Goal: Information Seeking & Learning: Learn about a topic

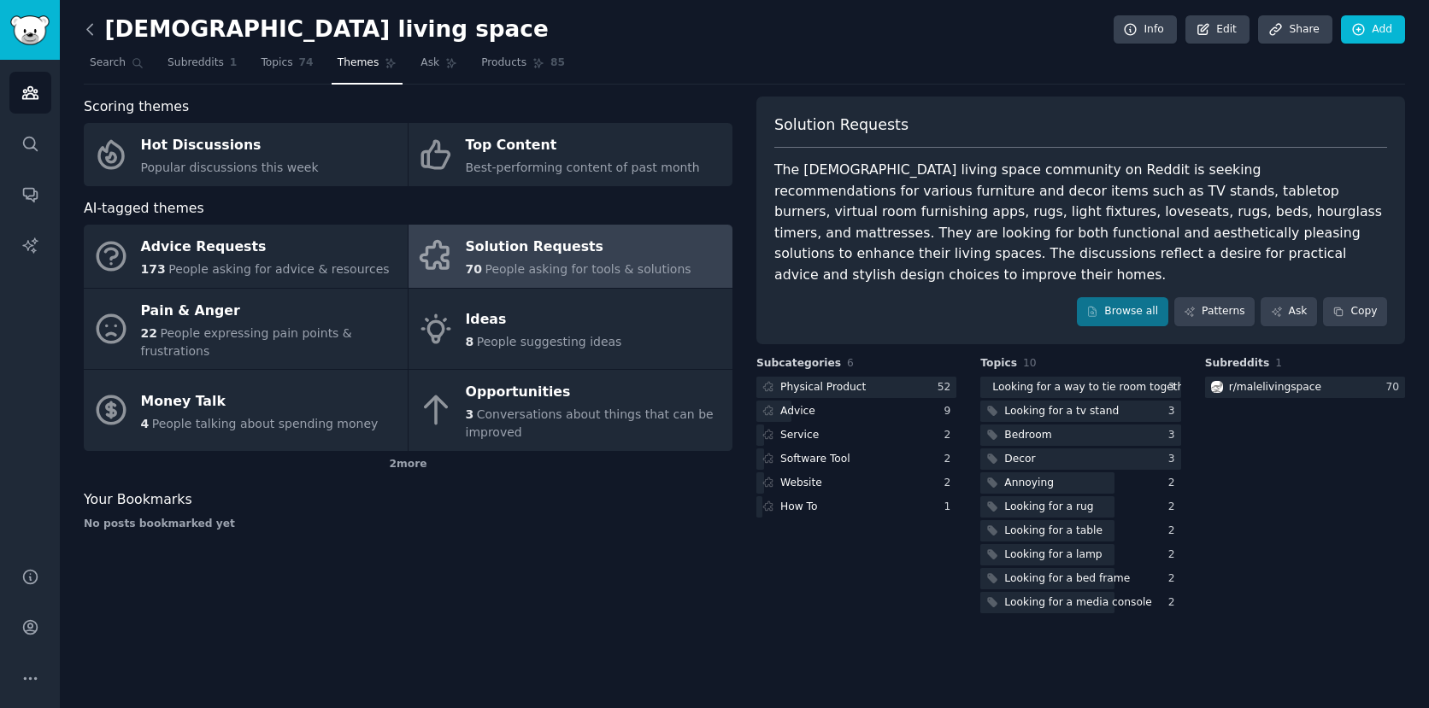
click at [92, 26] on icon at bounding box center [90, 30] width 18 height 18
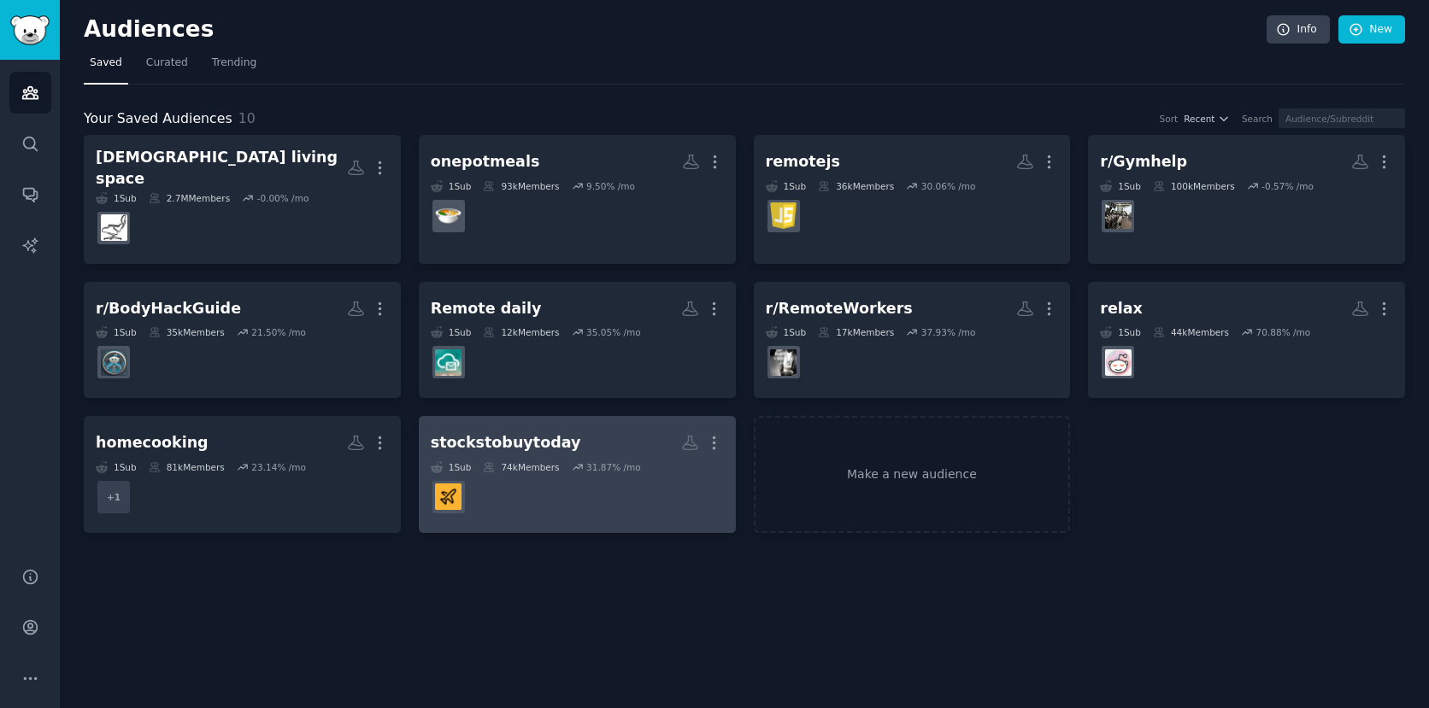
click at [567, 434] on h2 "stockstobuytoday More" at bounding box center [577, 443] width 293 height 30
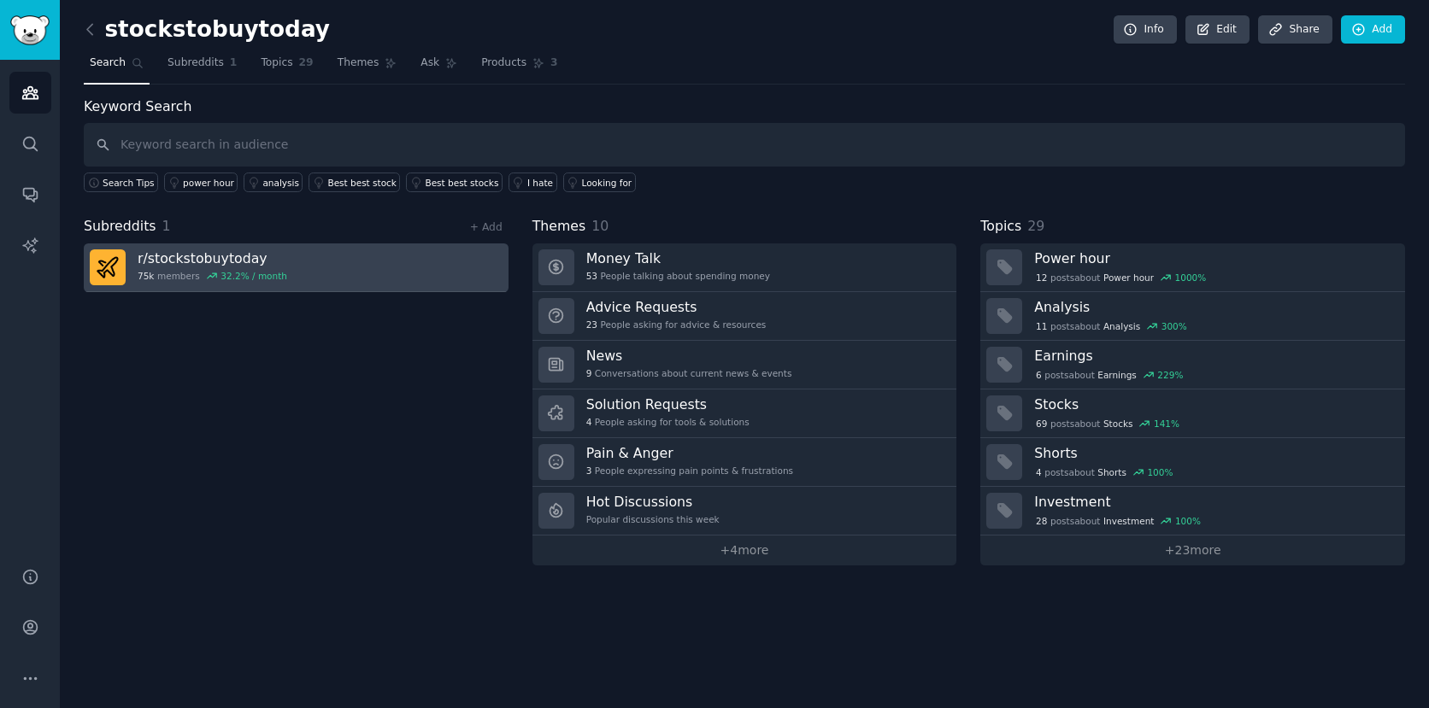
click at [405, 272] on link "r/ stockstobuytoday 75k members 32.2 % / month" at bounding box center [296, 268] width 425 height 49
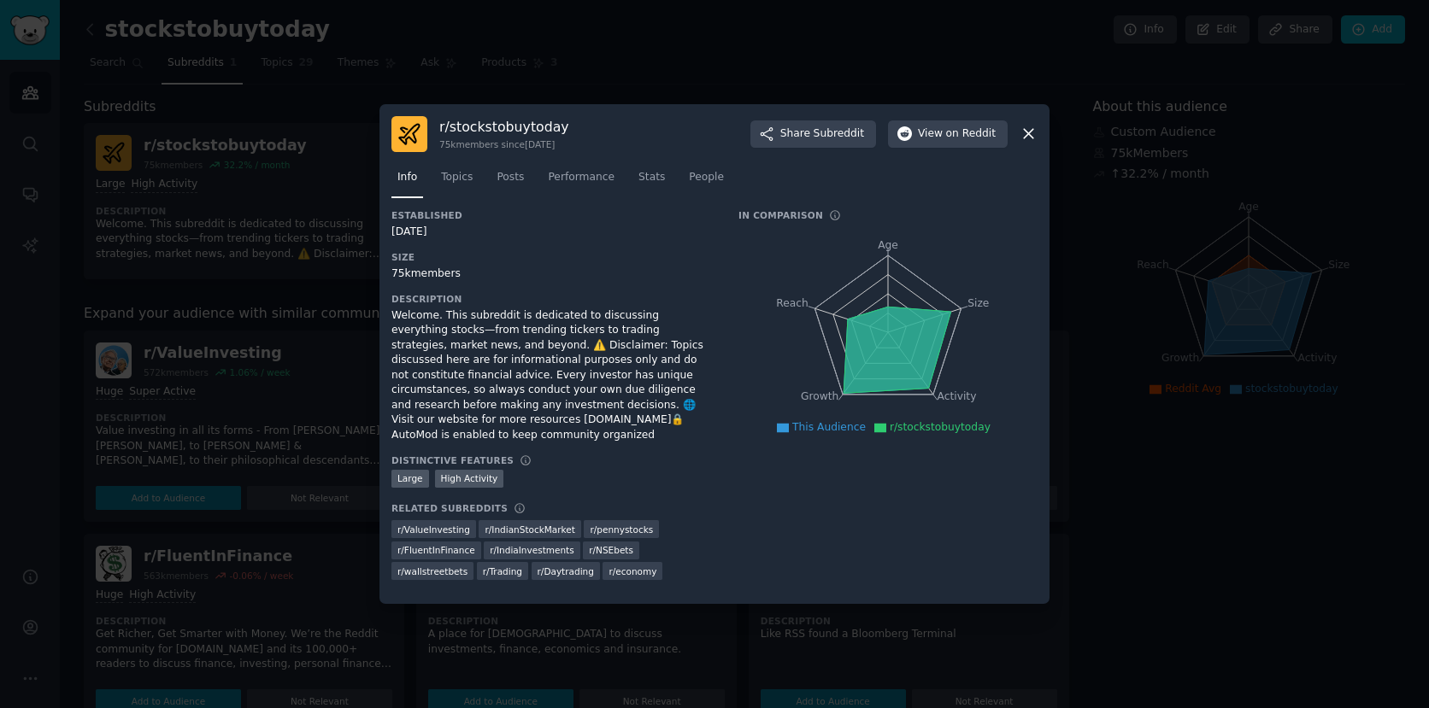
click at [302, 320] on div at bounding box center [714, 354] width 1429 height 708
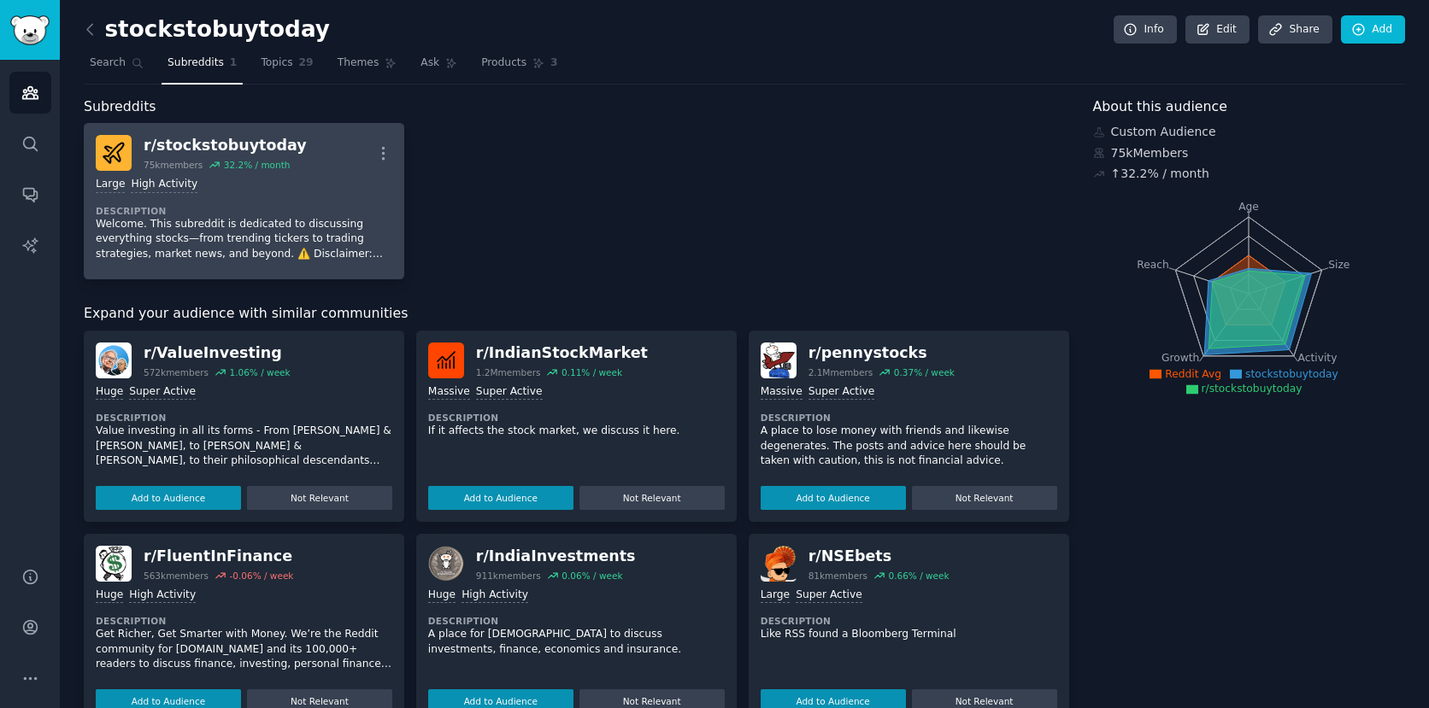
click at [296, 184] on div "Large High Activity" at bounding box center [244, 185] width 296 height 16
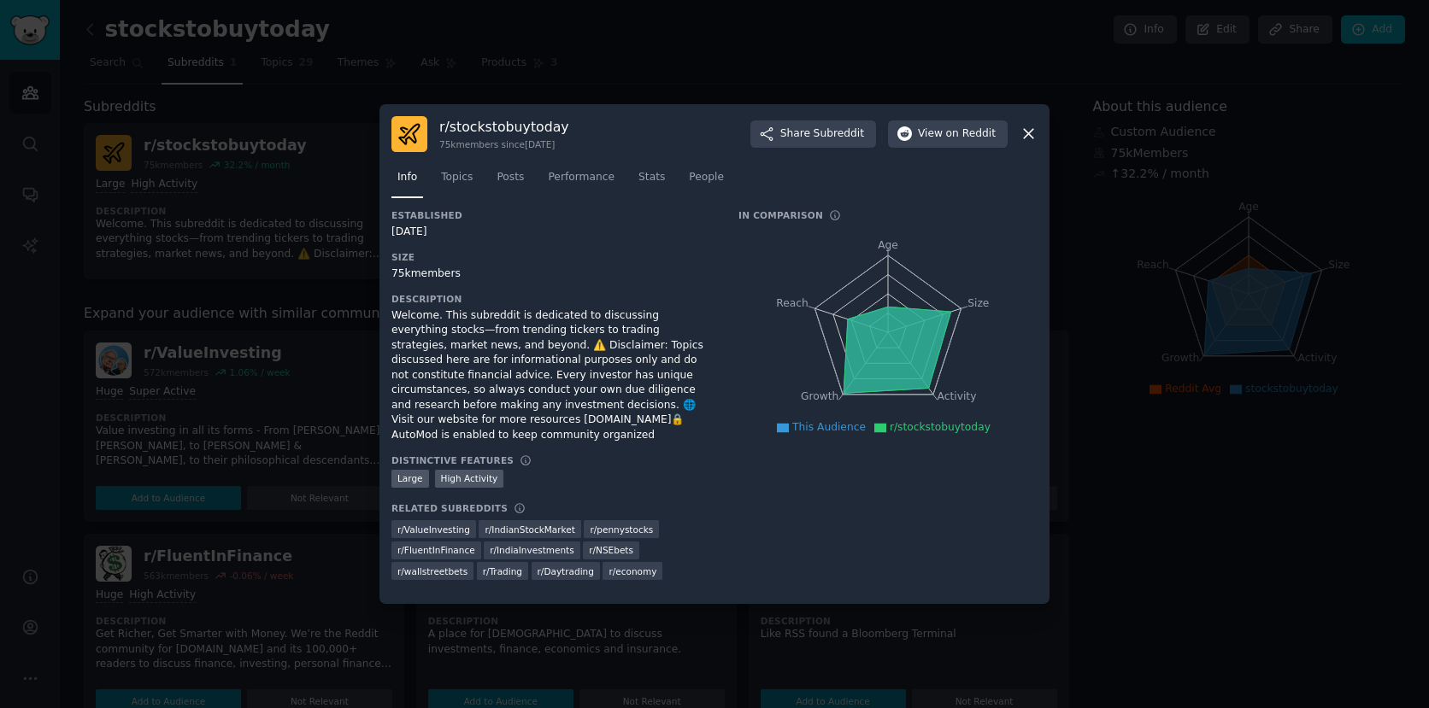
click at [577, 70] on div at bounding box center [714, 354] width 1429 height 708
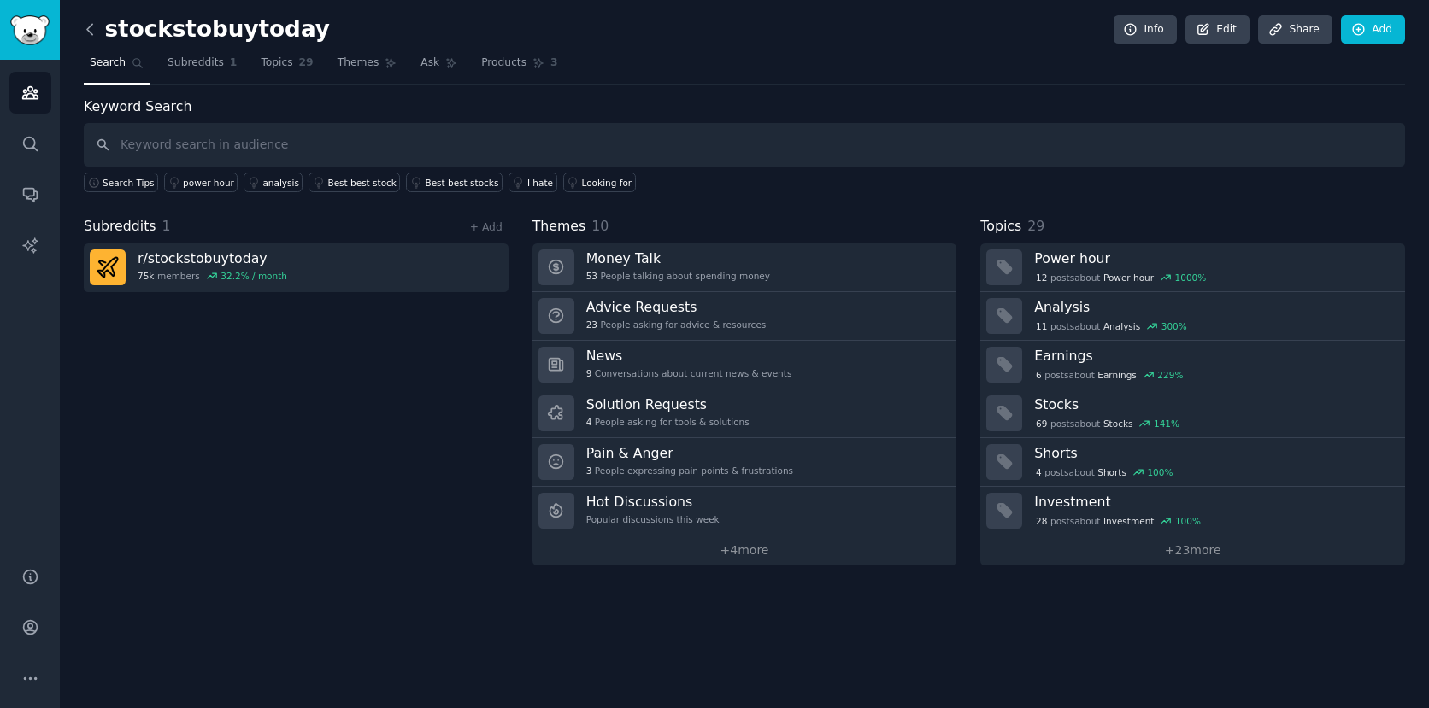
click at [87, 27] on icon at bounding box center [89, 29] width 5 height 10
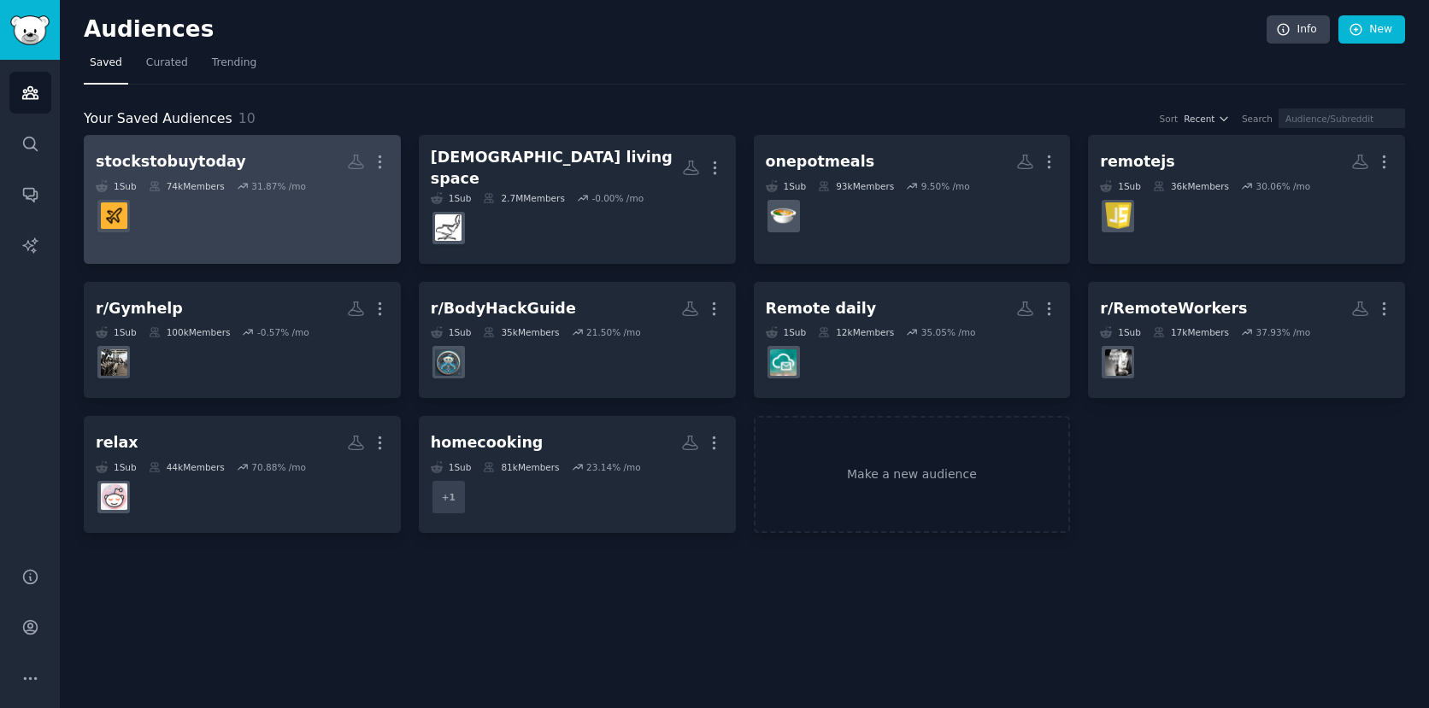
click at [284, 155] on h2 "stockstobuytoday More" at bounding box center [242, 162] width 293 height 30
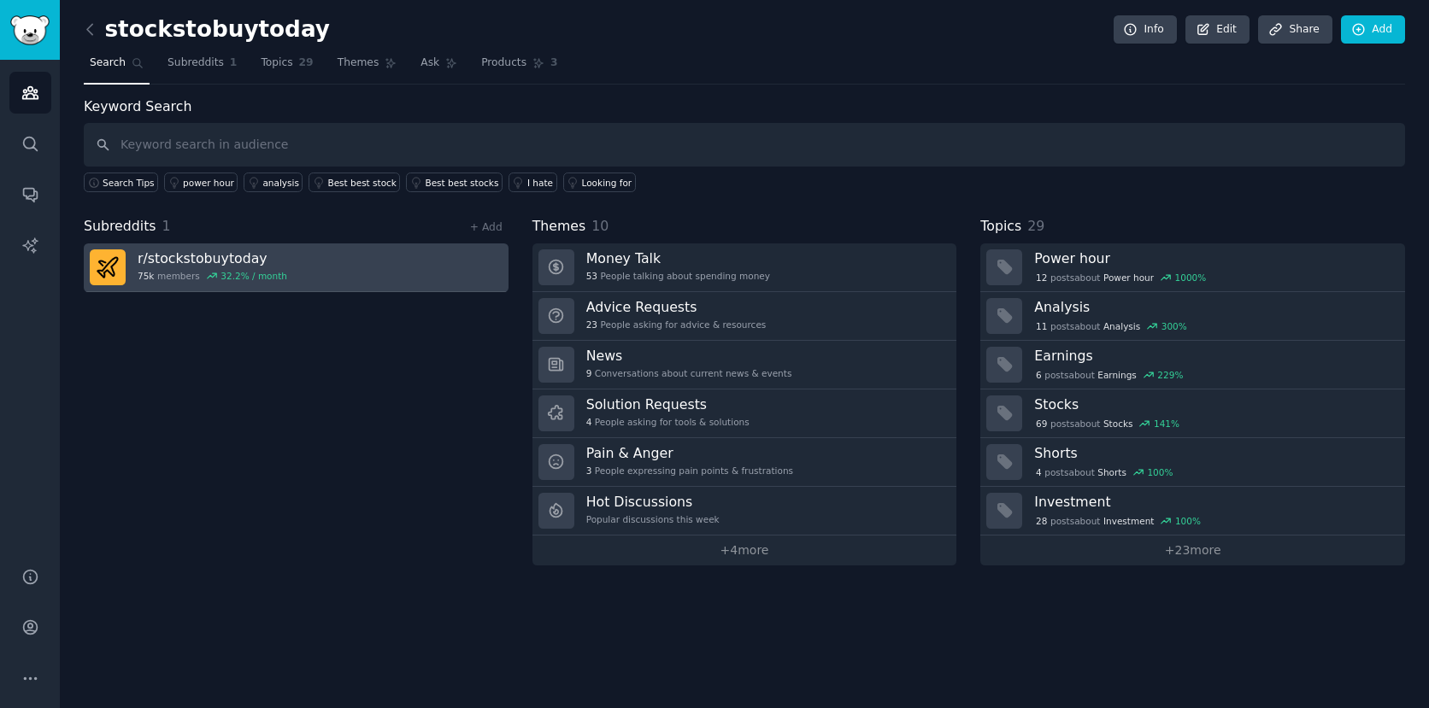
click at [218, 257] on h3 "r/ stockstobuytoday" at bounding box center [213, 258] width 150 height 18
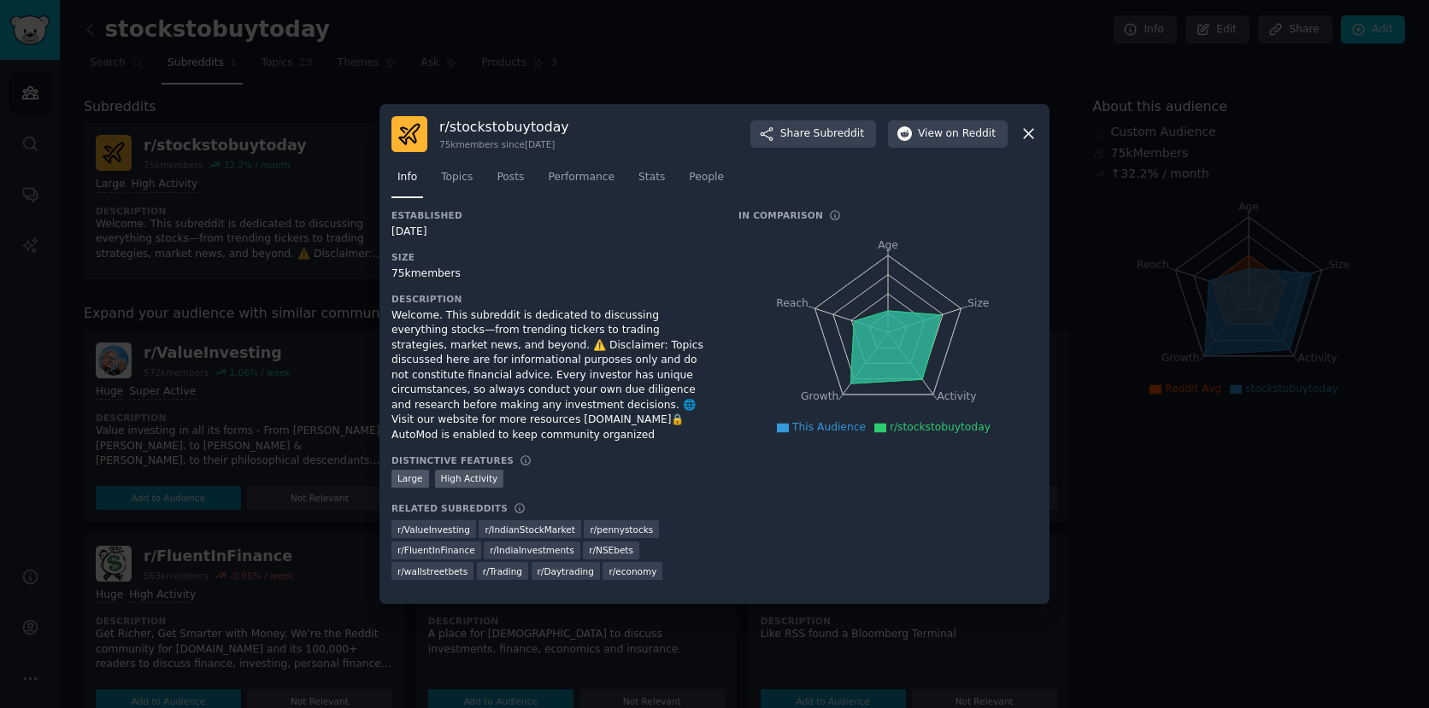
click at [253, 268] on div at bounding box center [714, 354] width 1429 height 708
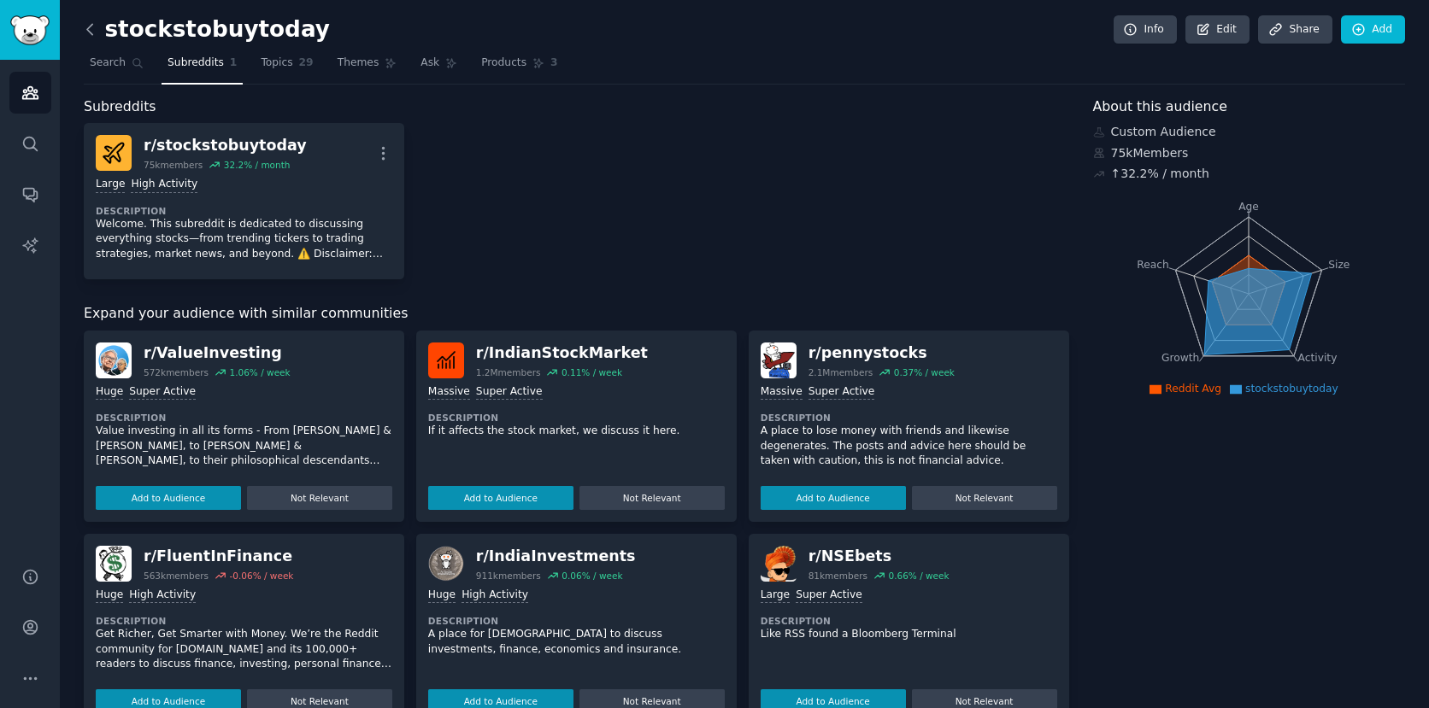
click at [86, 21] on icon at bounding box center [90, 30] width 18 height 18
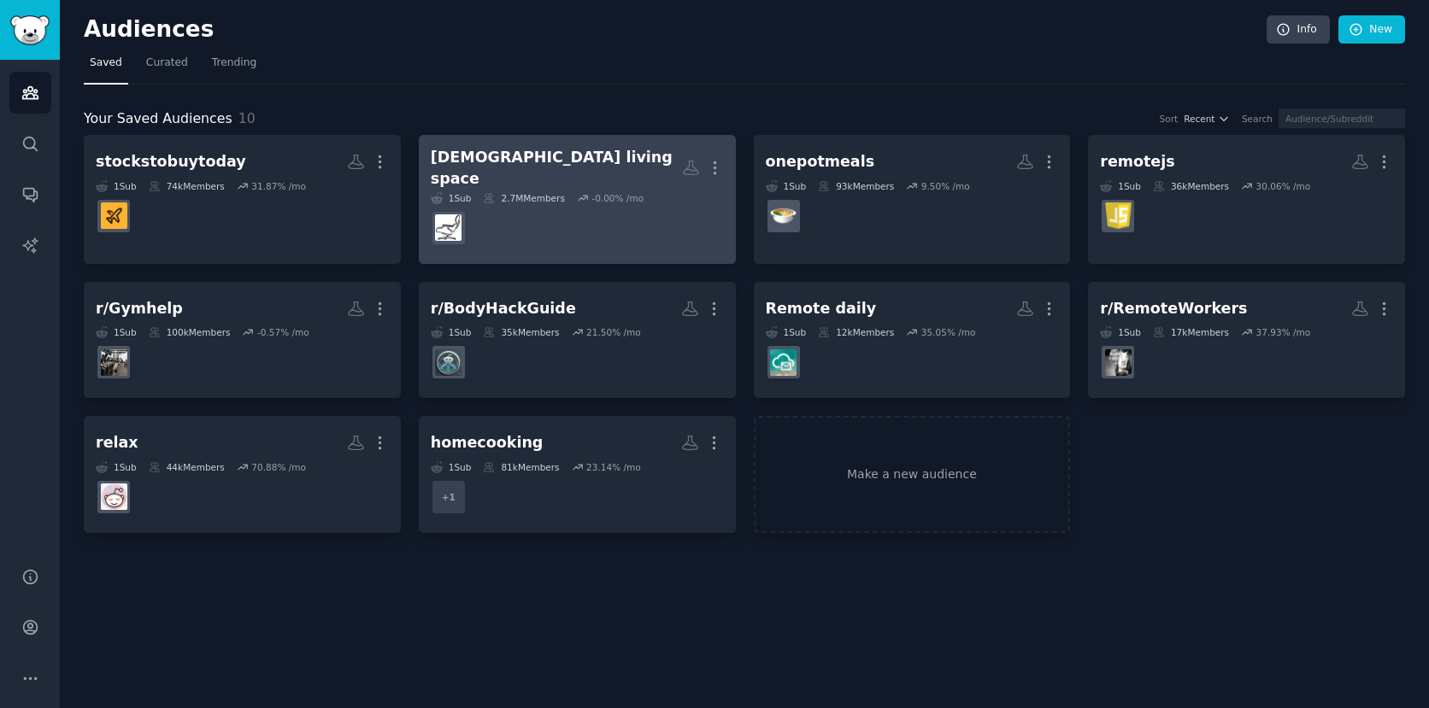
click at [564, 167] on h2 "[DEMOGRAPHIC_DATA] living space More" at bounding box center [577, 168] width 293 height 42
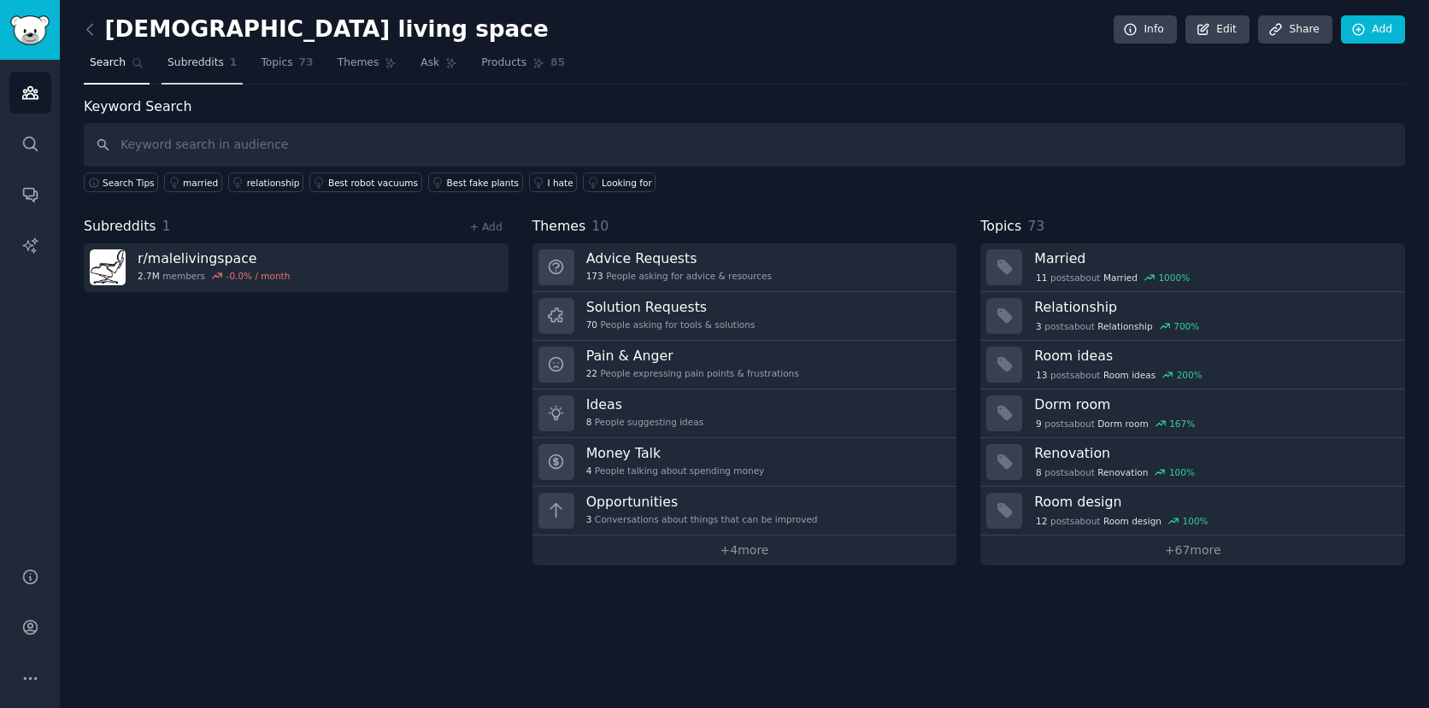
click at [184, 67] on span "Subreddits" at bounding box center [195, 63] width 56 height 15
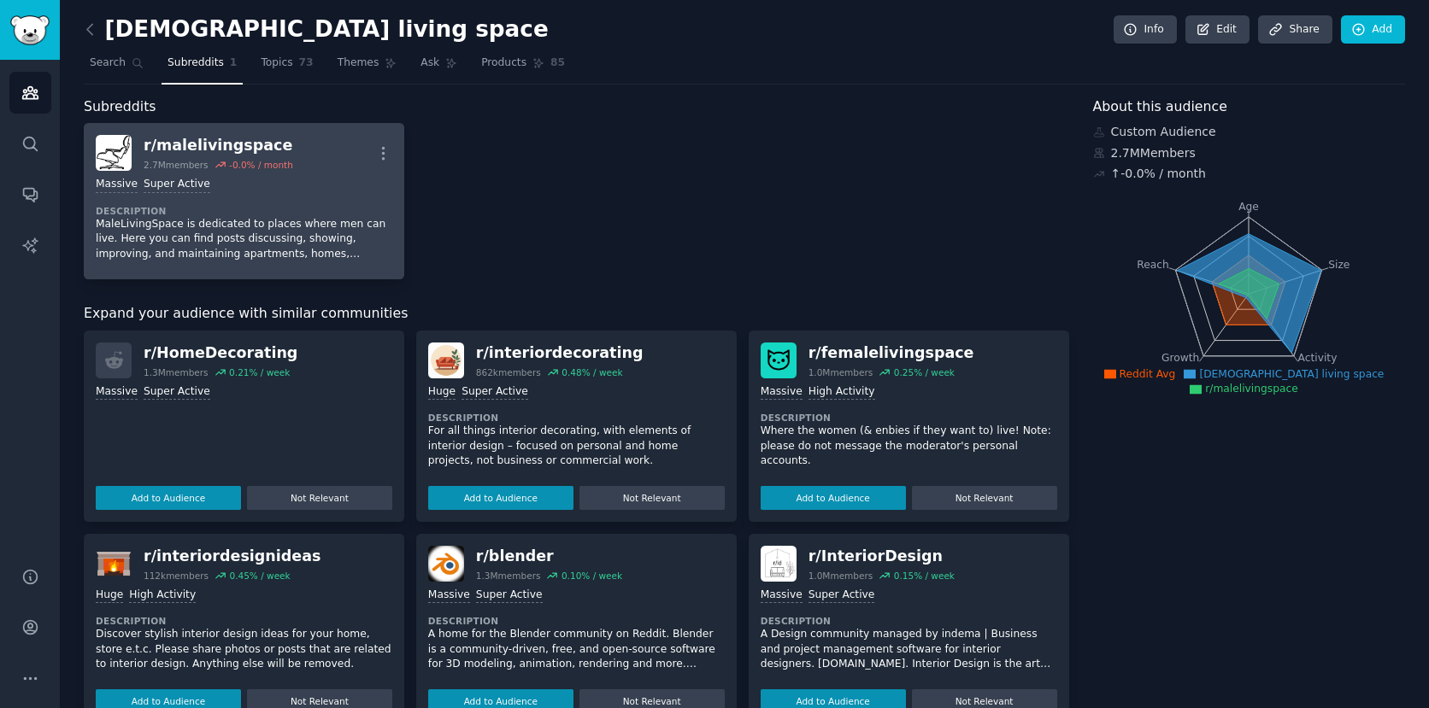
click at [219, 149] on div "r/ malelivingspace" at bounding box center [219, 145] width 150 height 21
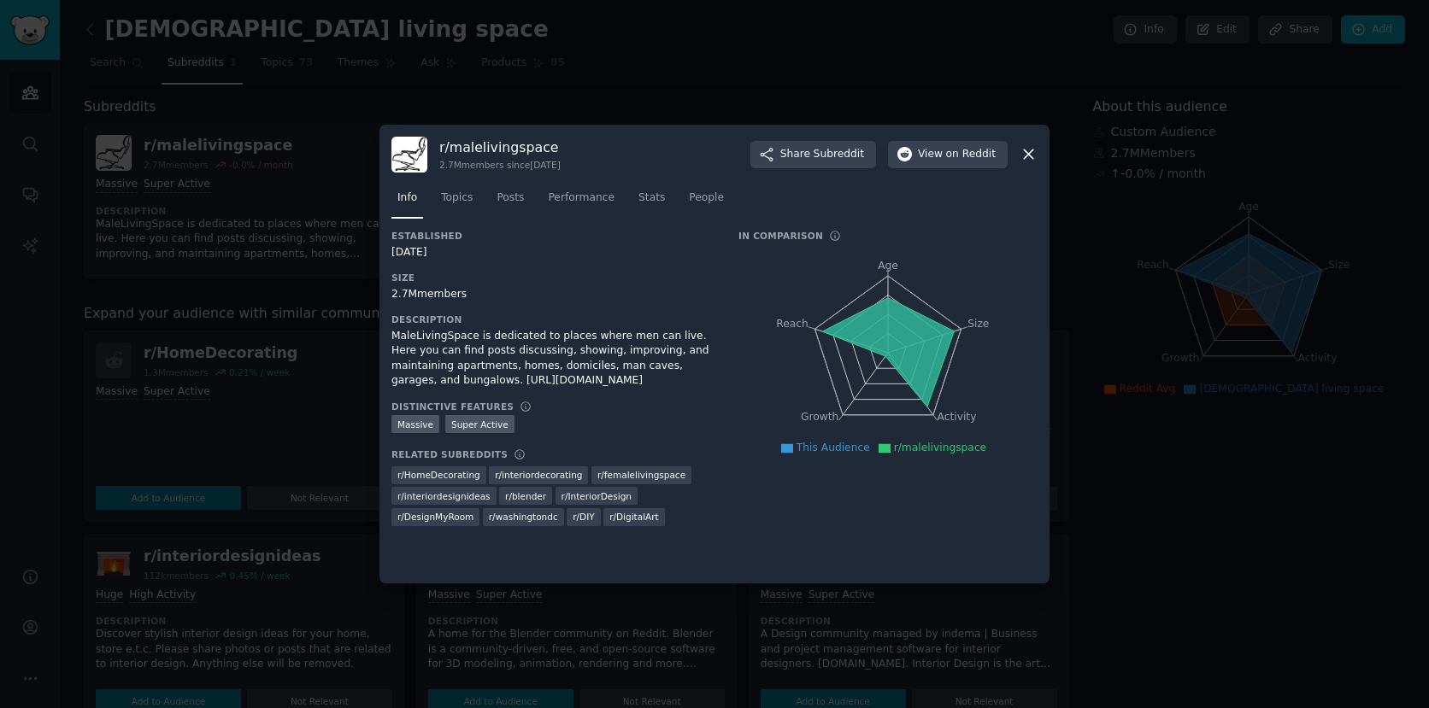
click at [261, 112] on div at bounding box center [714, 354] width 1429 height 708
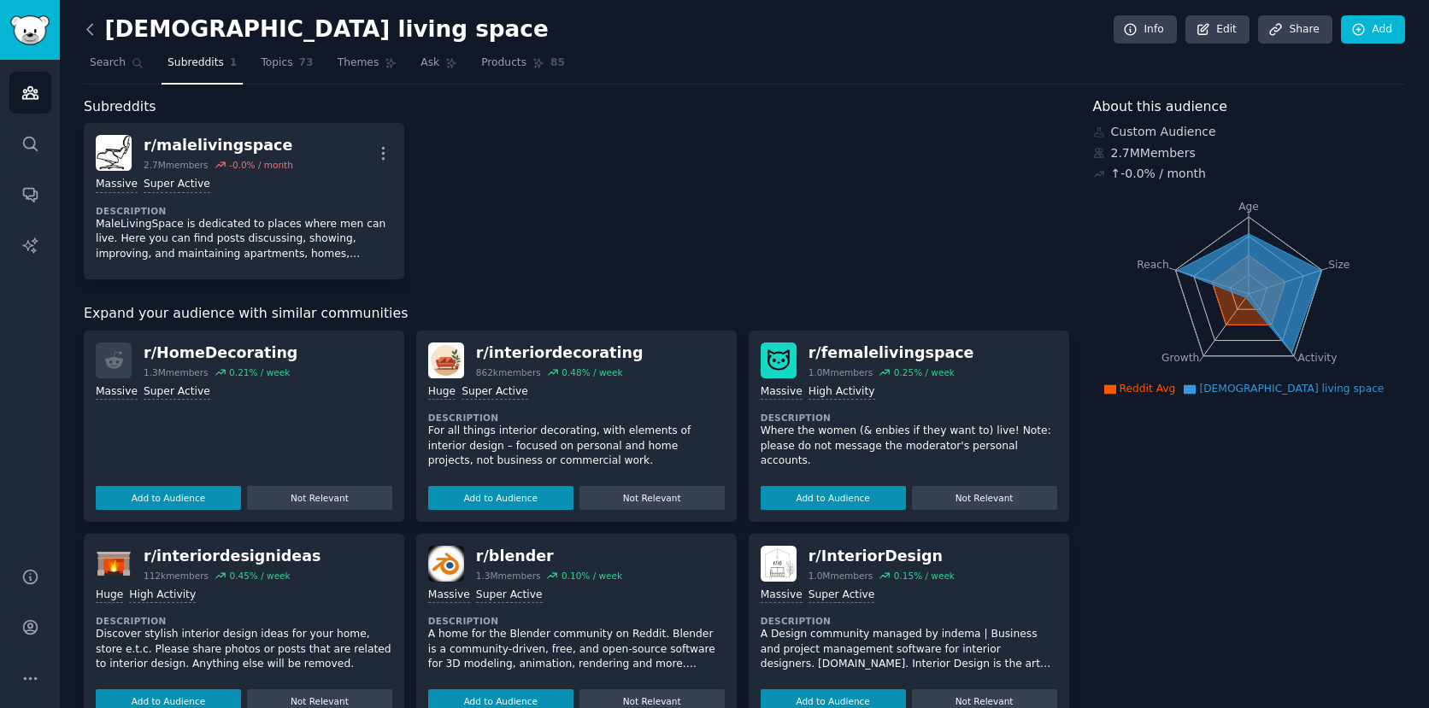
click at [94, 28] on icon at bounding box center [90, 30] width 18 height 18
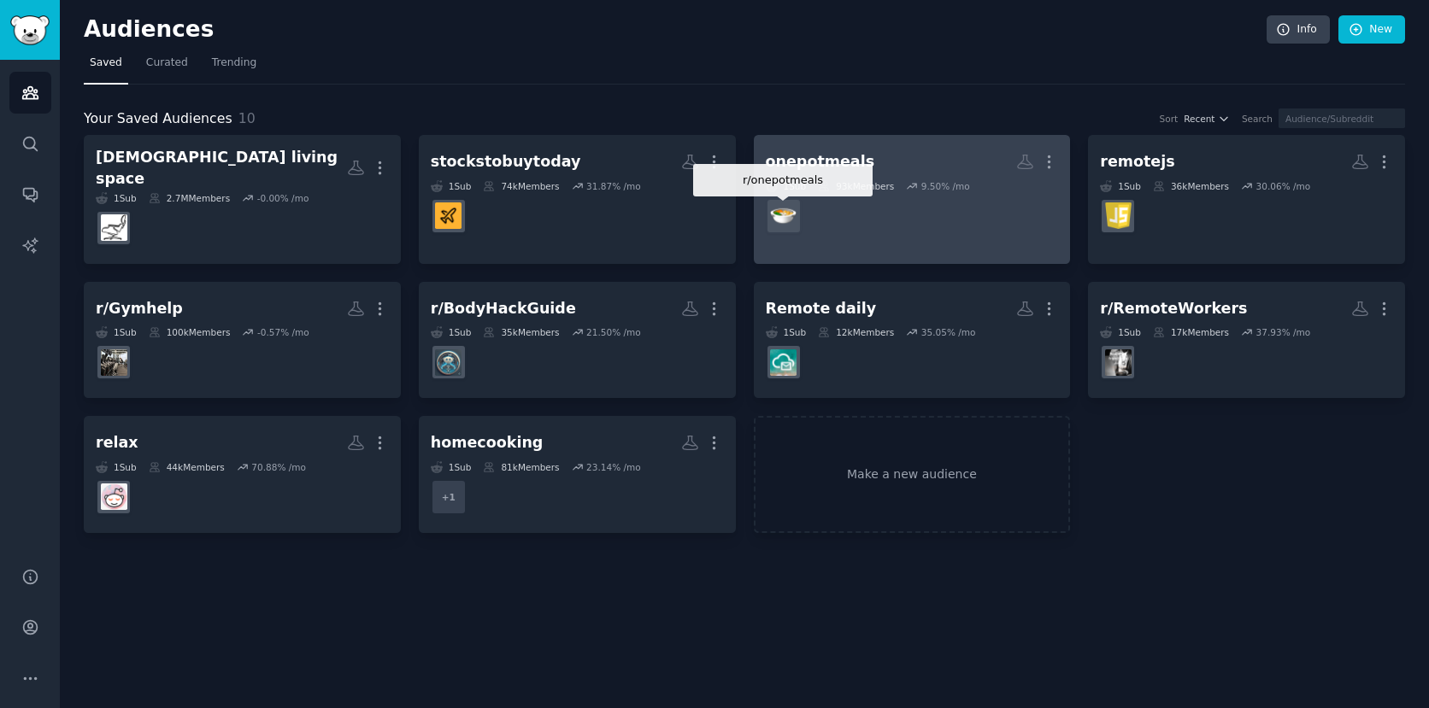
click at [784, 218] on img at bounding box center [783, 216] width 26 height 26
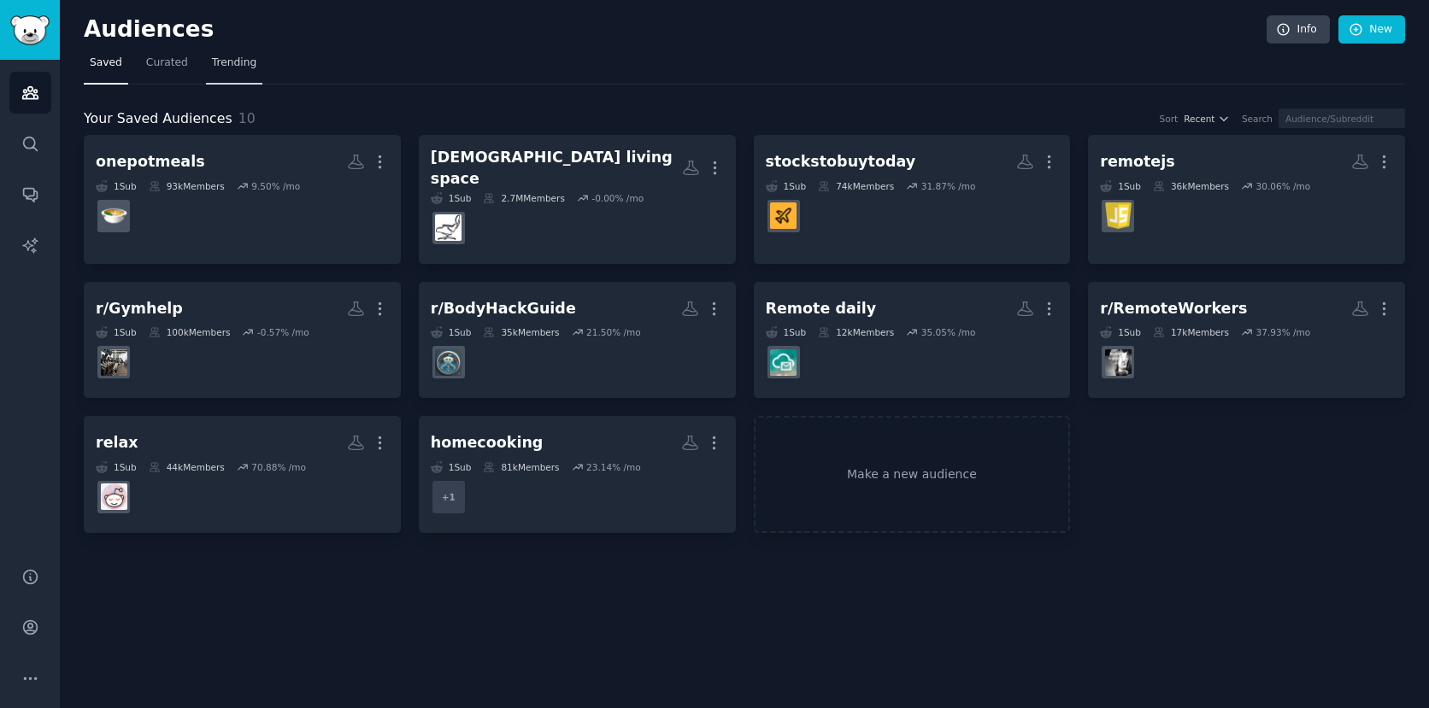
click at [244, 67] on span "Trending" at bounding box center [234, 63] width 44 height 15
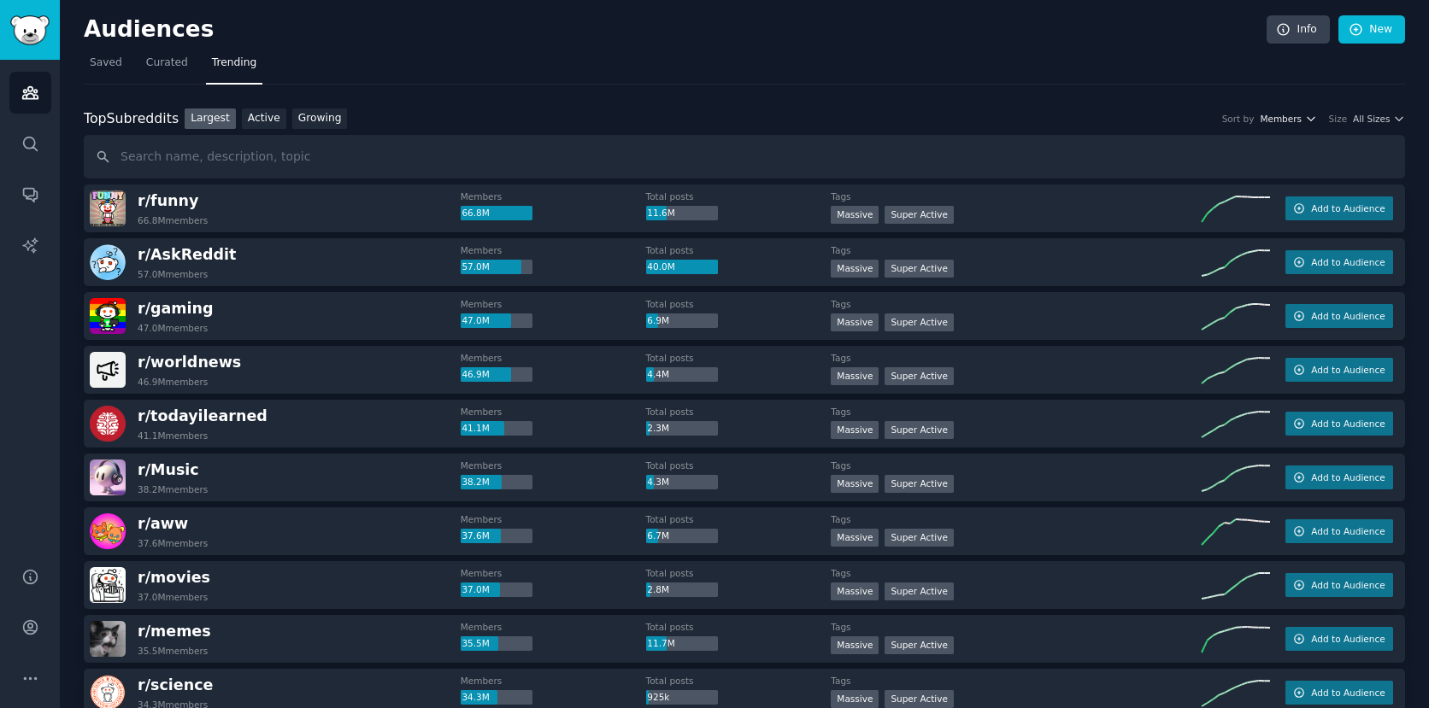
click at [1284, 114] on span "Members" at bounding box center [1280, 119] width 42 height 12
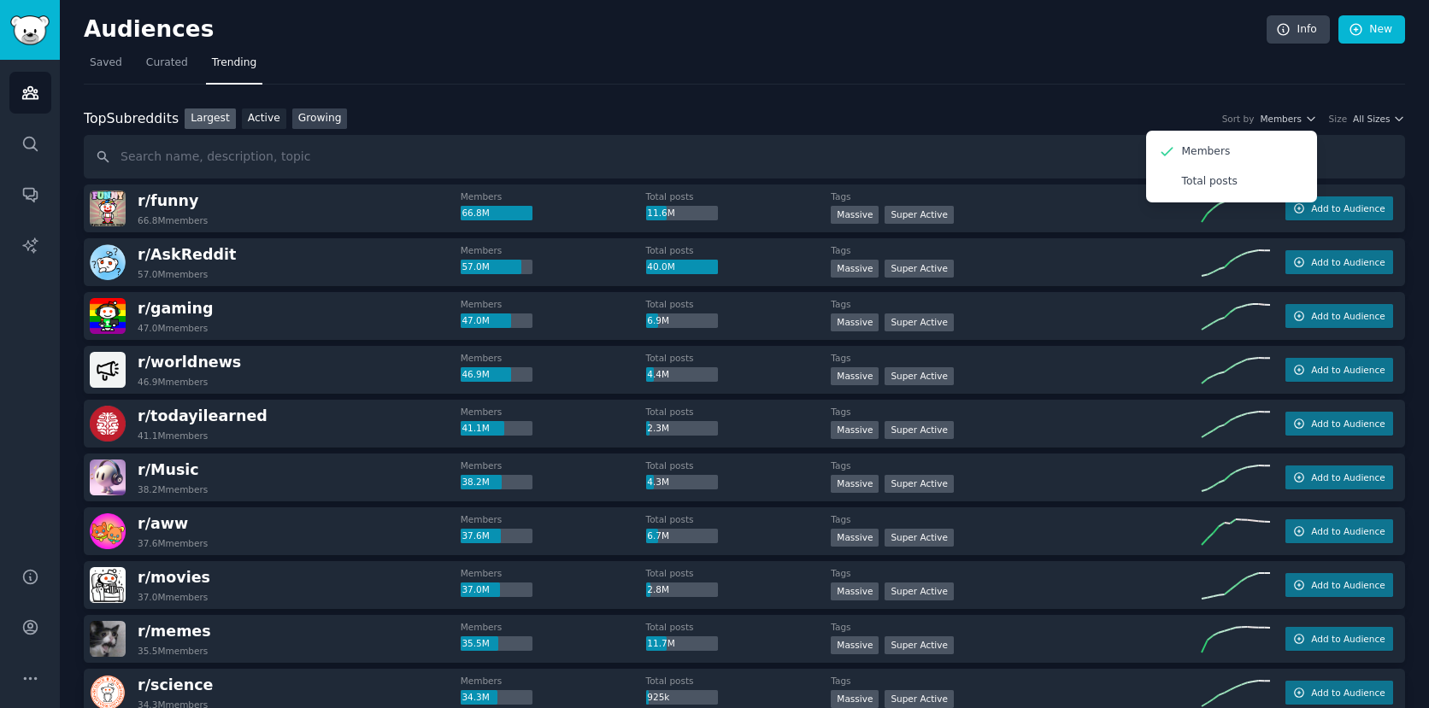
click at [311, 117] on link "Growing" at bounding box center [320, 119] width 56 height 21
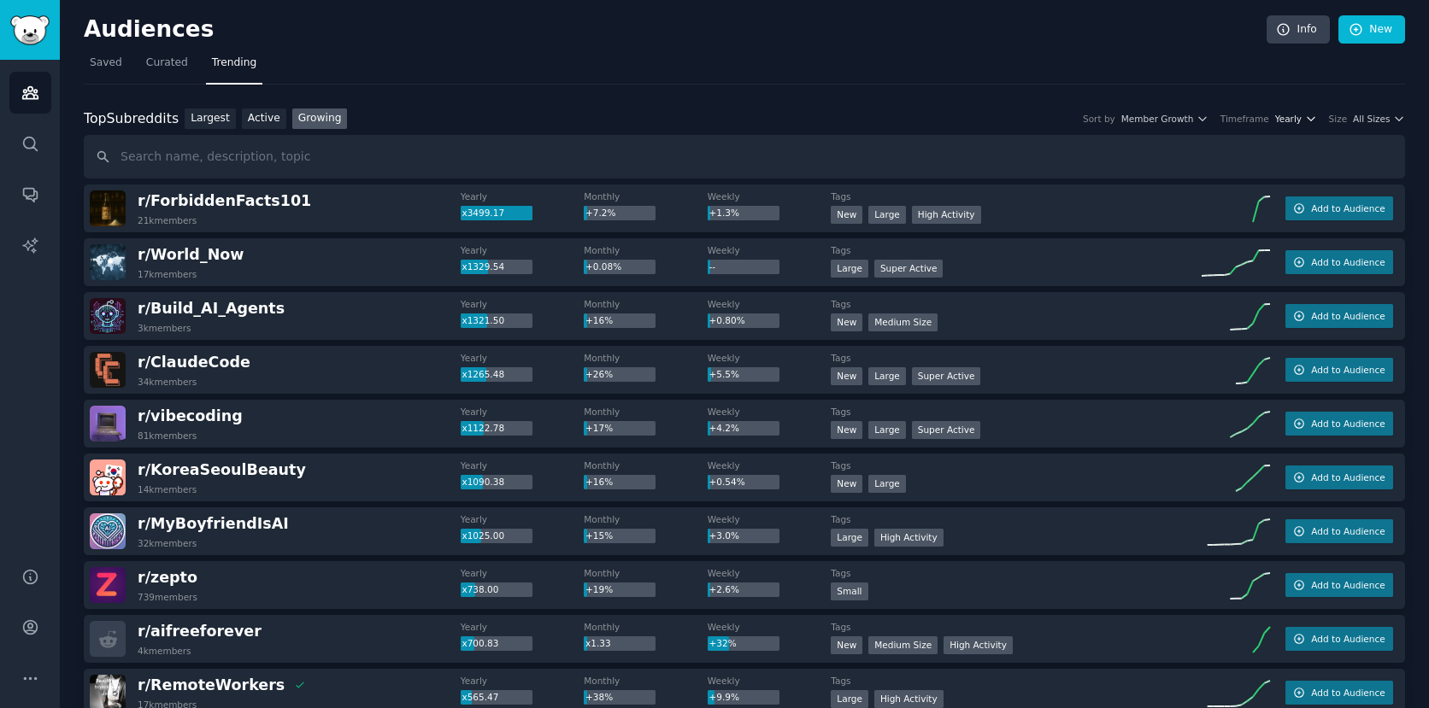
click at [1305, 114] on icon "button" at bounding box center [1311, 119] width 12 height 12
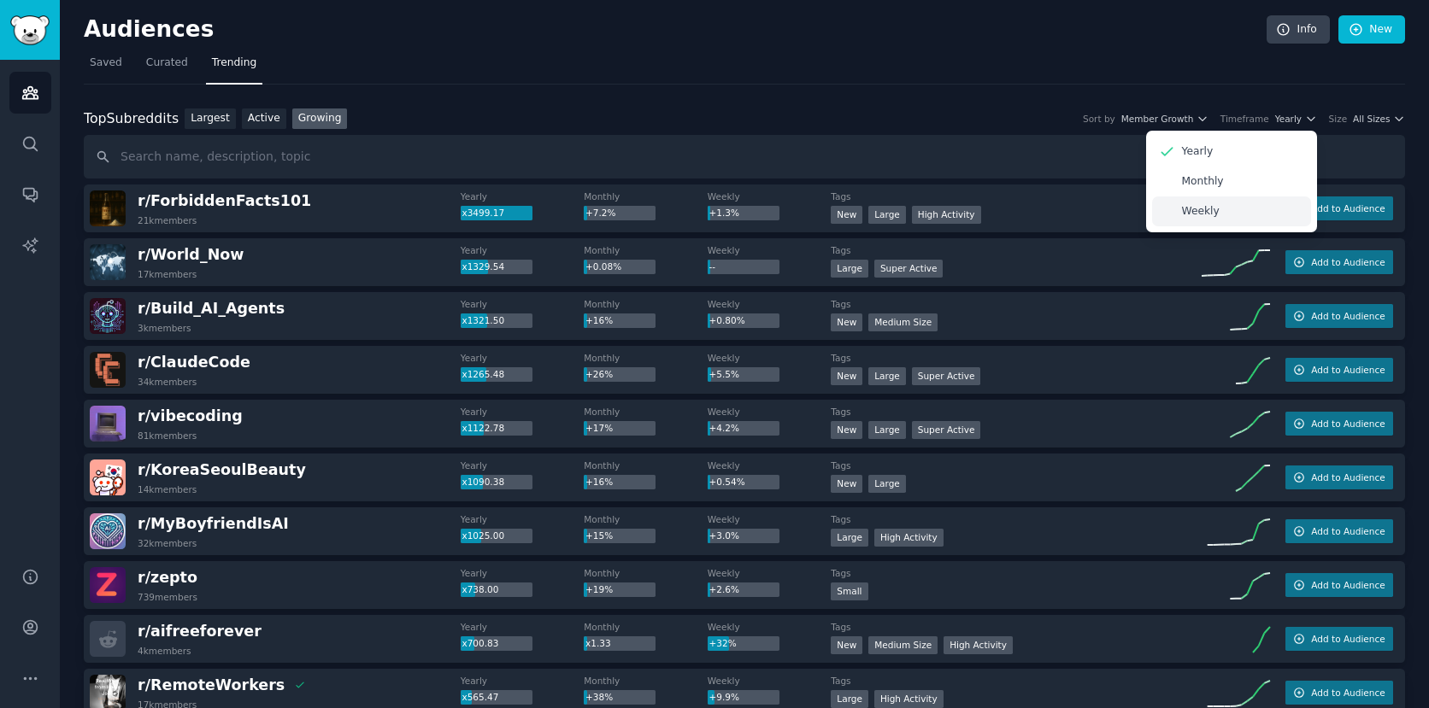
click at [1266, 210] on div "Weekly" at bounding box center [1231, 212] width 159 height 30
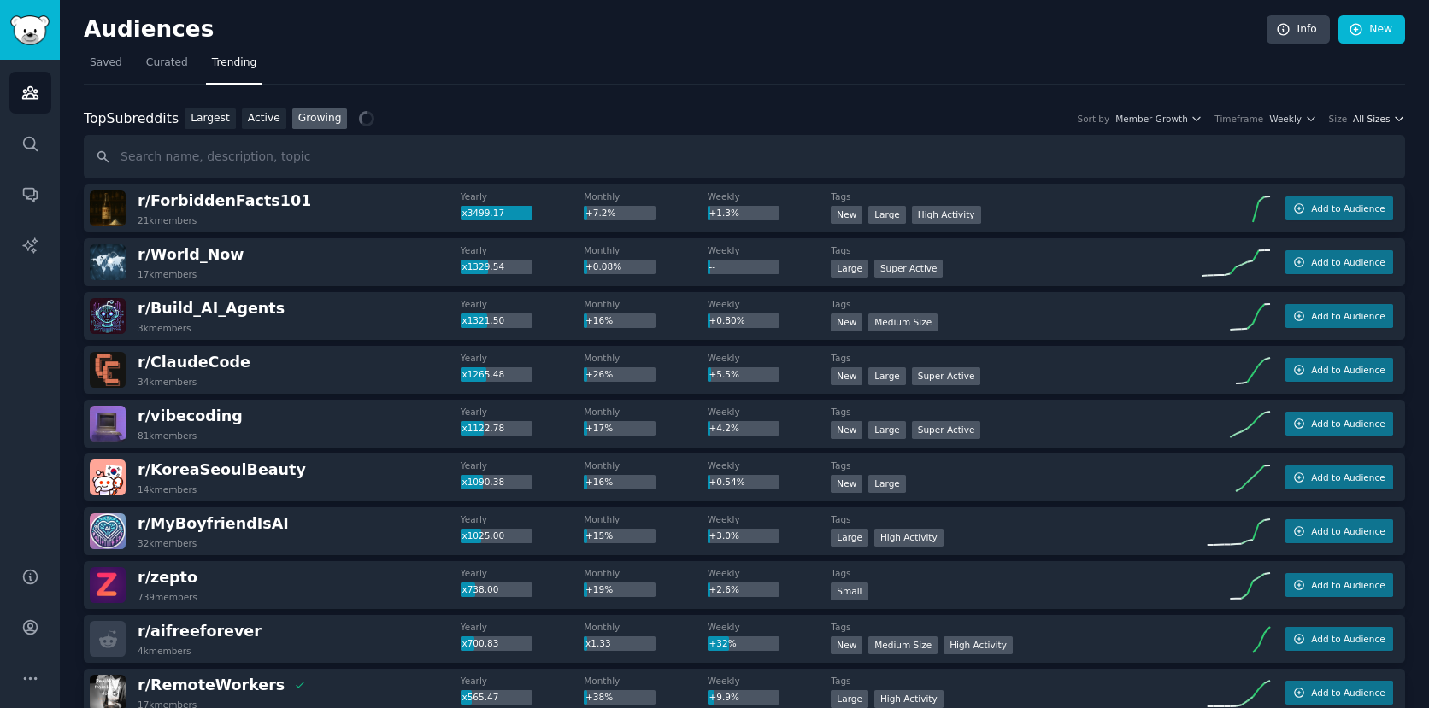
click at [1397, 116] on icon "button" at bounding box center [1399, 119] width 12 height 12
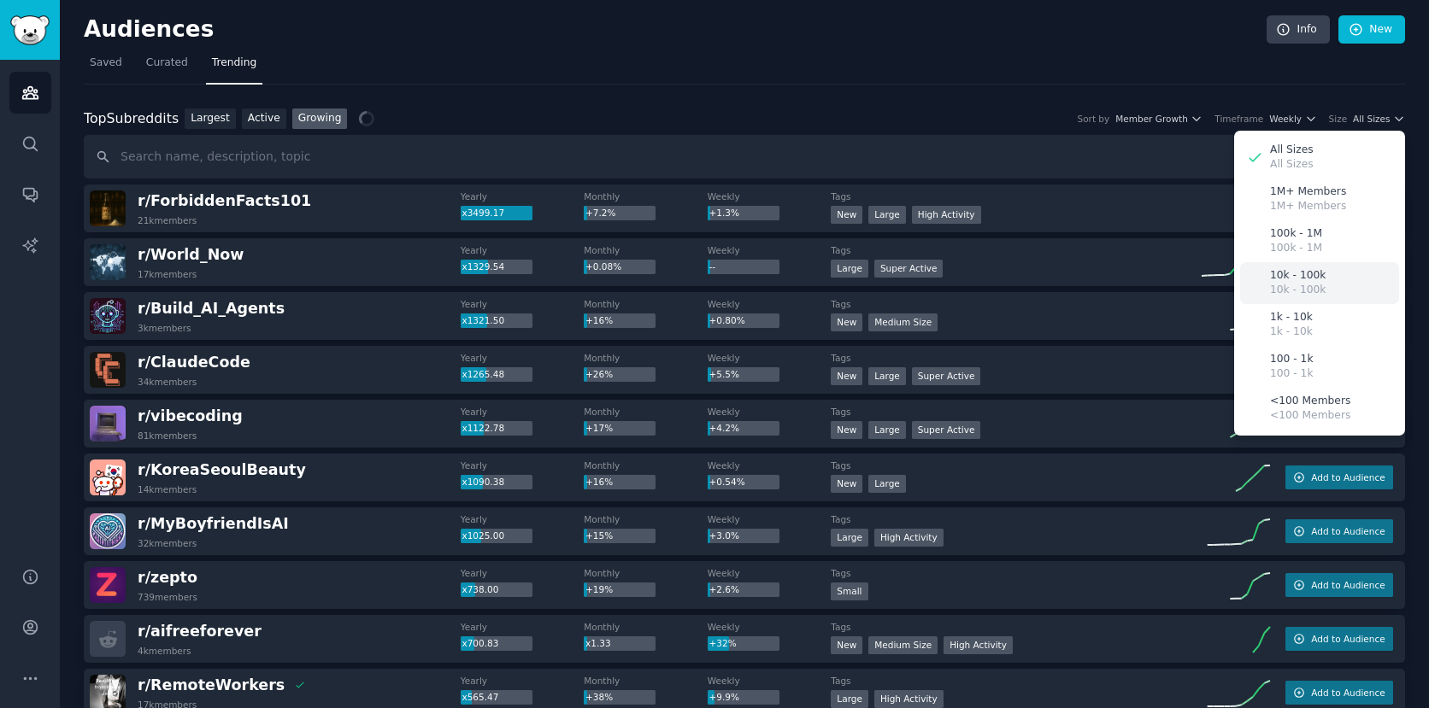
click at [1317, 276] on p "10k - 100k" at bounding box center [1298, 275] width 56 height 15
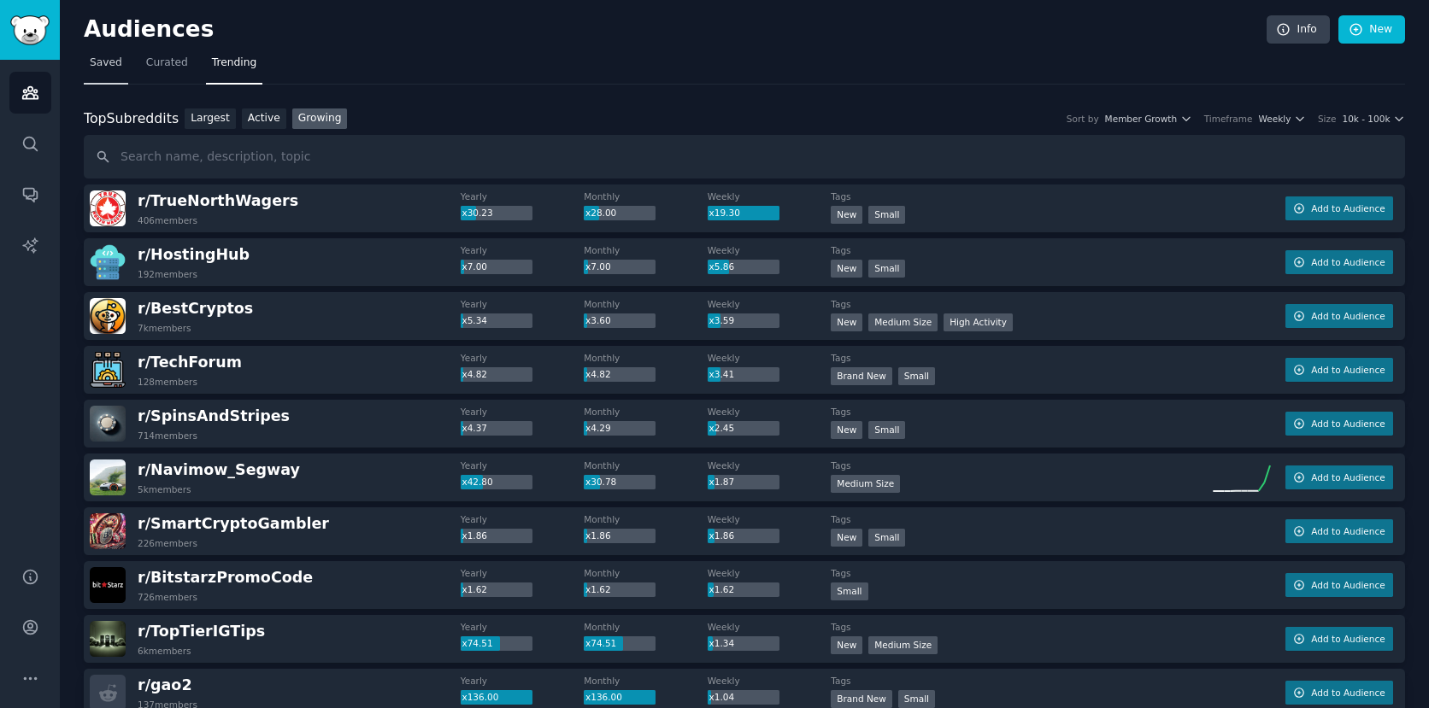
click at [109, 58] on span "Saved" at bounding box center [106, 63] width 32 height 15
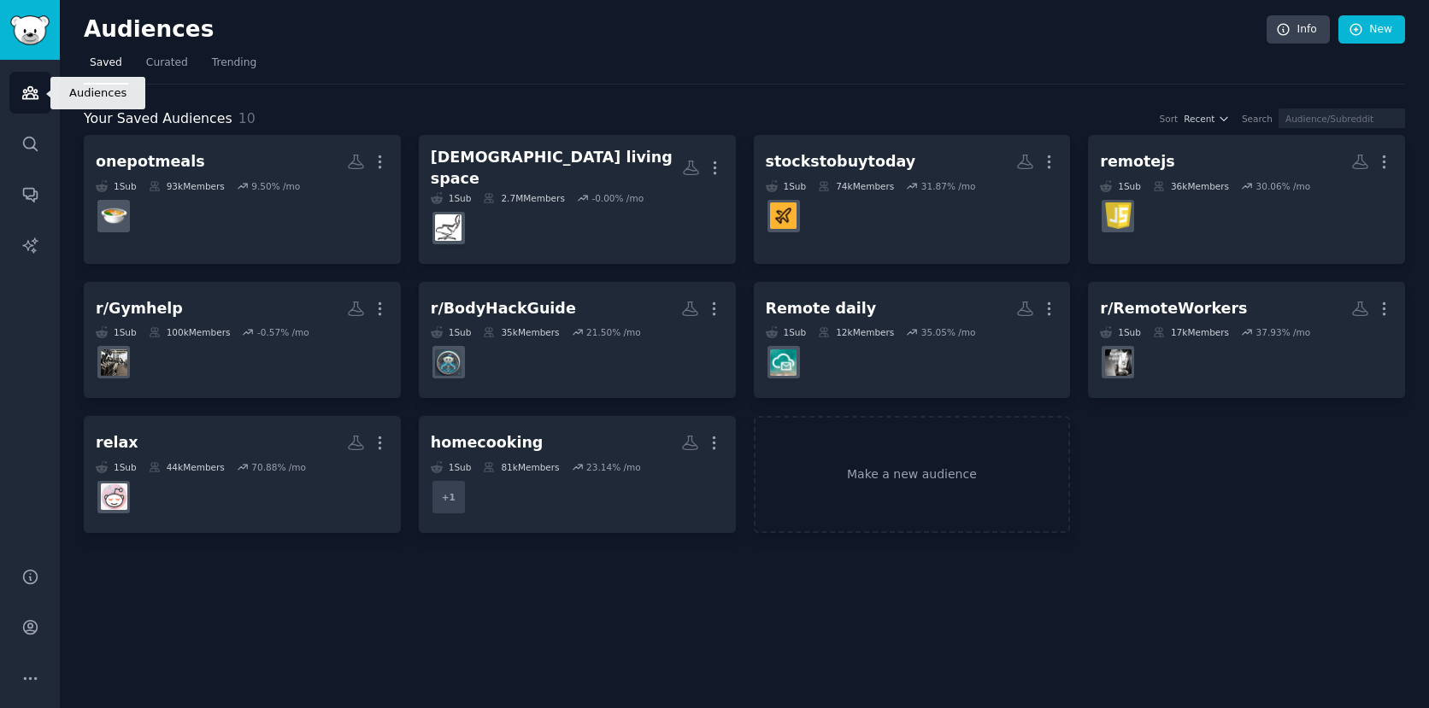
click at [32, 103] on link "Audiences" at bounding box center [30, 93] width 42 height 42
click at [35, 93] on icon "Sidebar" at bounding box center [30, 93] width 18 height 18
click at [27, 91] on icon "Sidebar" at bounding box center [30, 93] width 18 height 18
click at [31, 104] on link "Audiences" at bounding box center [30, 93] width 42 height 42
click at [109, 59] on span "Saved" at bounding box center [106, 63] width 32 height 15
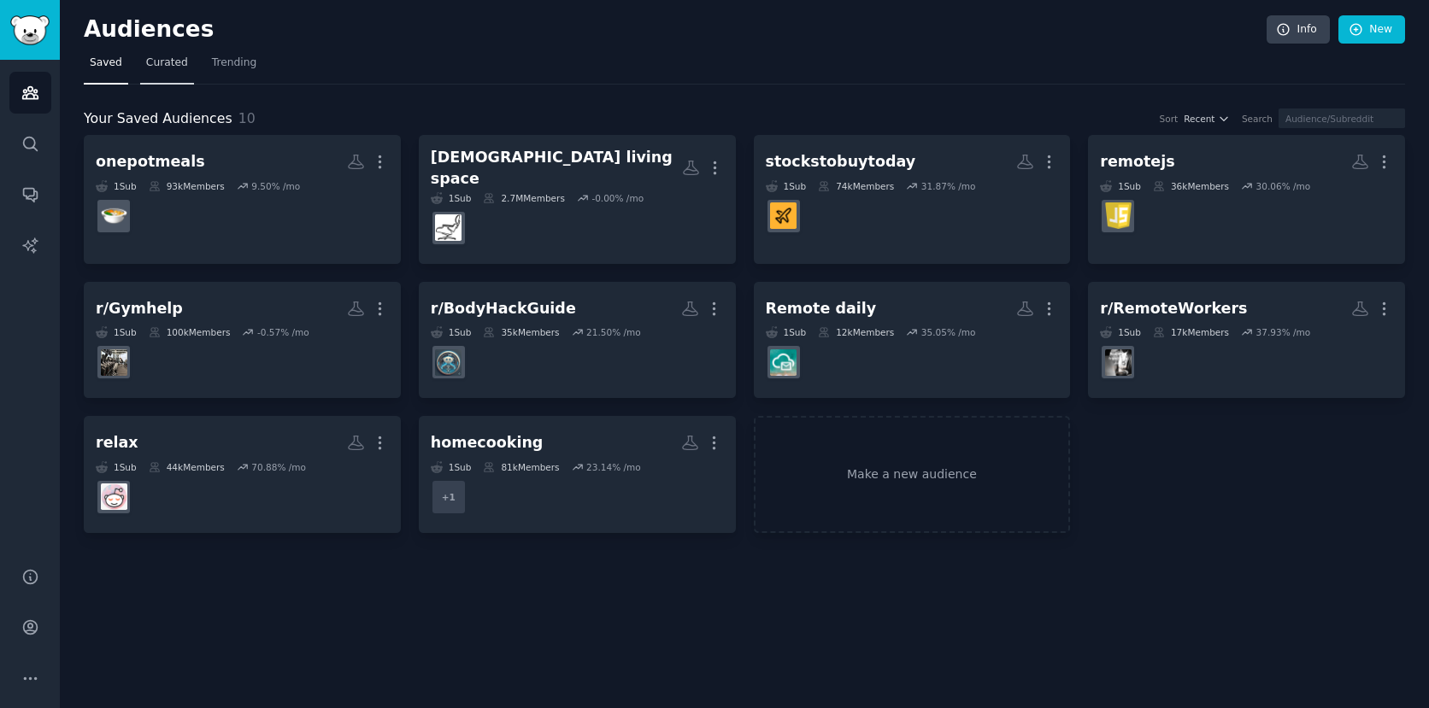
click at [171, 56] on span "Curated" at bounding box center [167, 63] width 42 height 15
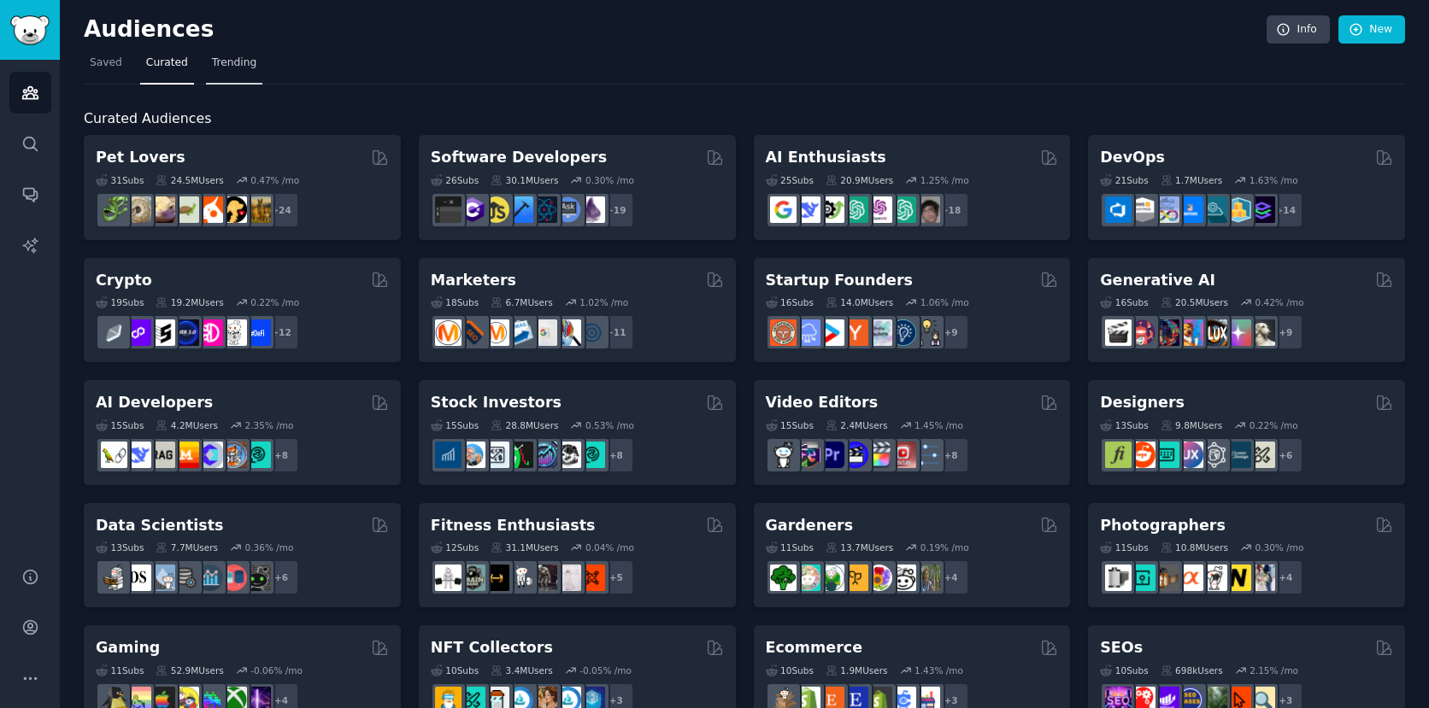
click at [230, 58] on span "Trending" at bounding box center [234, 63] width 44 height 15
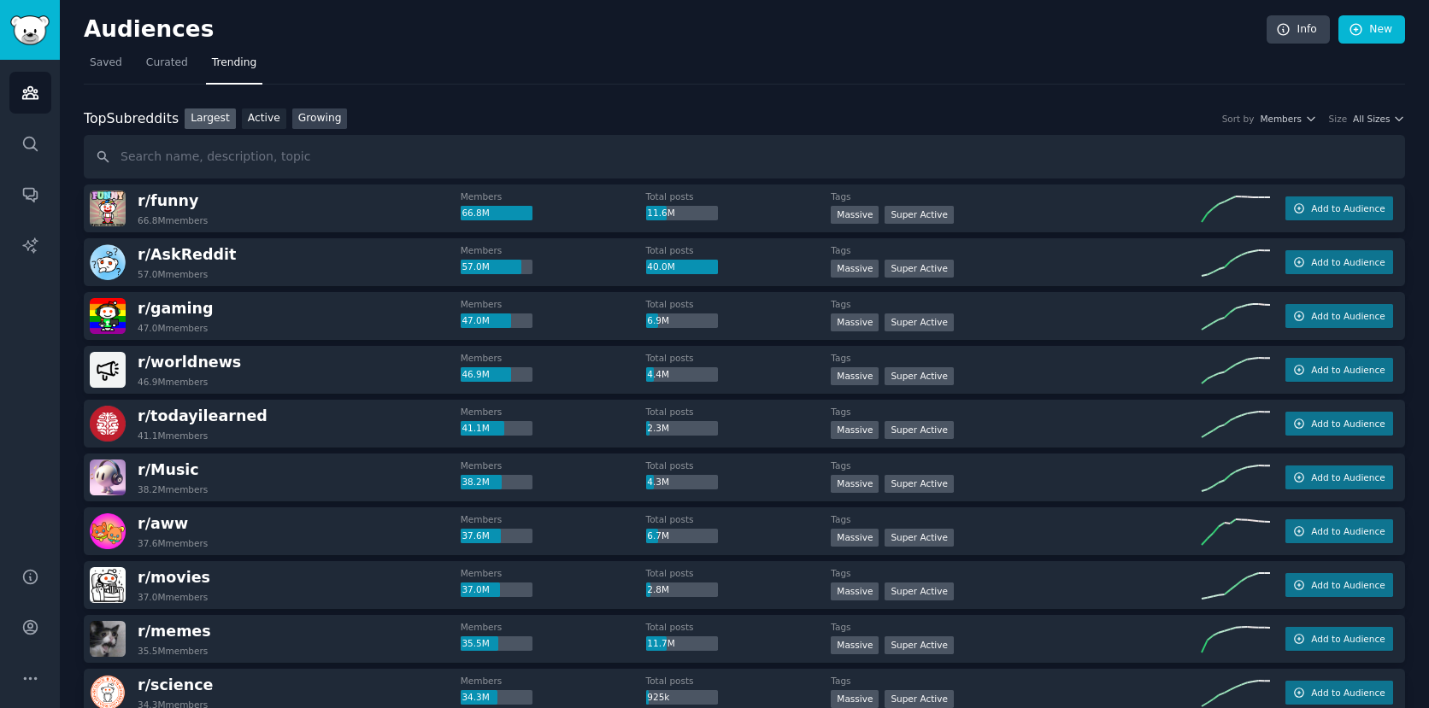
click at [312, 120] on link "Growing" at bounding box center [320, 119] width 56 height 21
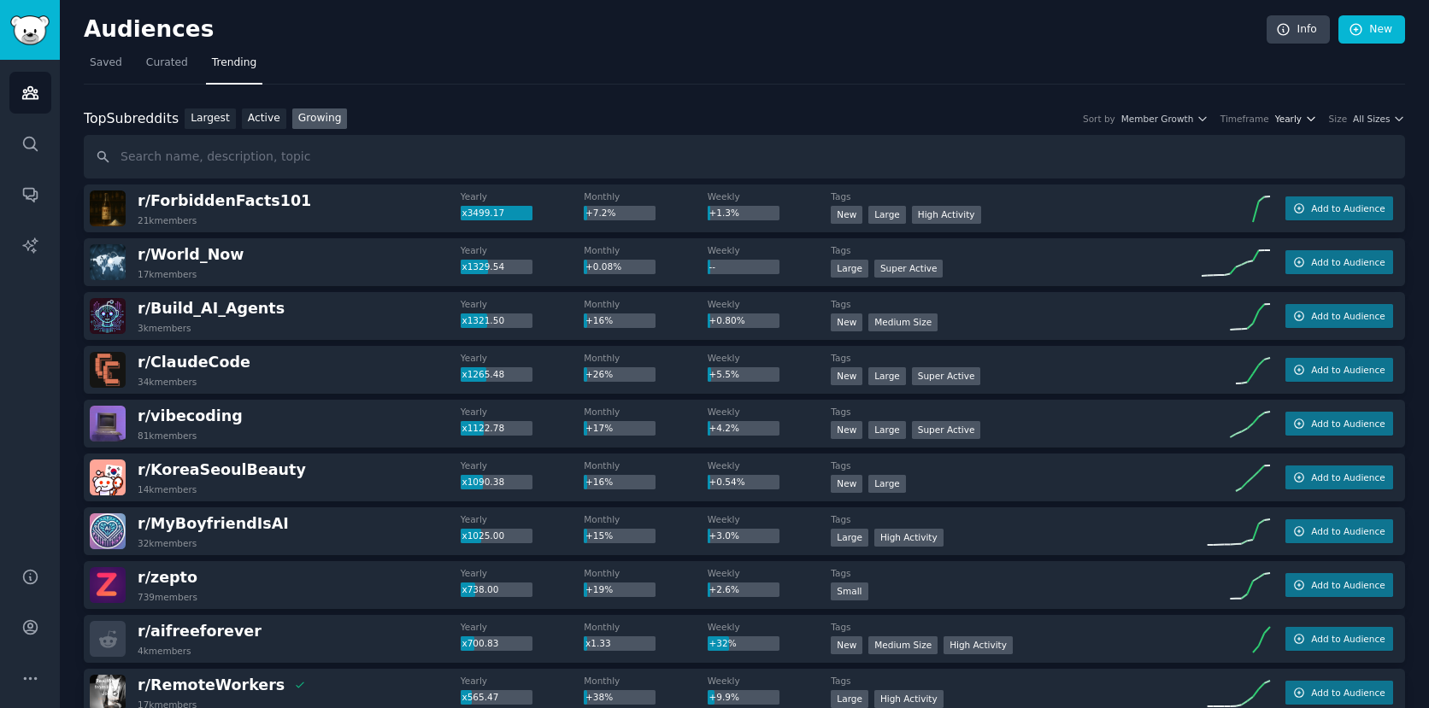
click at [1305, 120] on icon "button" at bounding box center [1311, 119] width 12 height 12
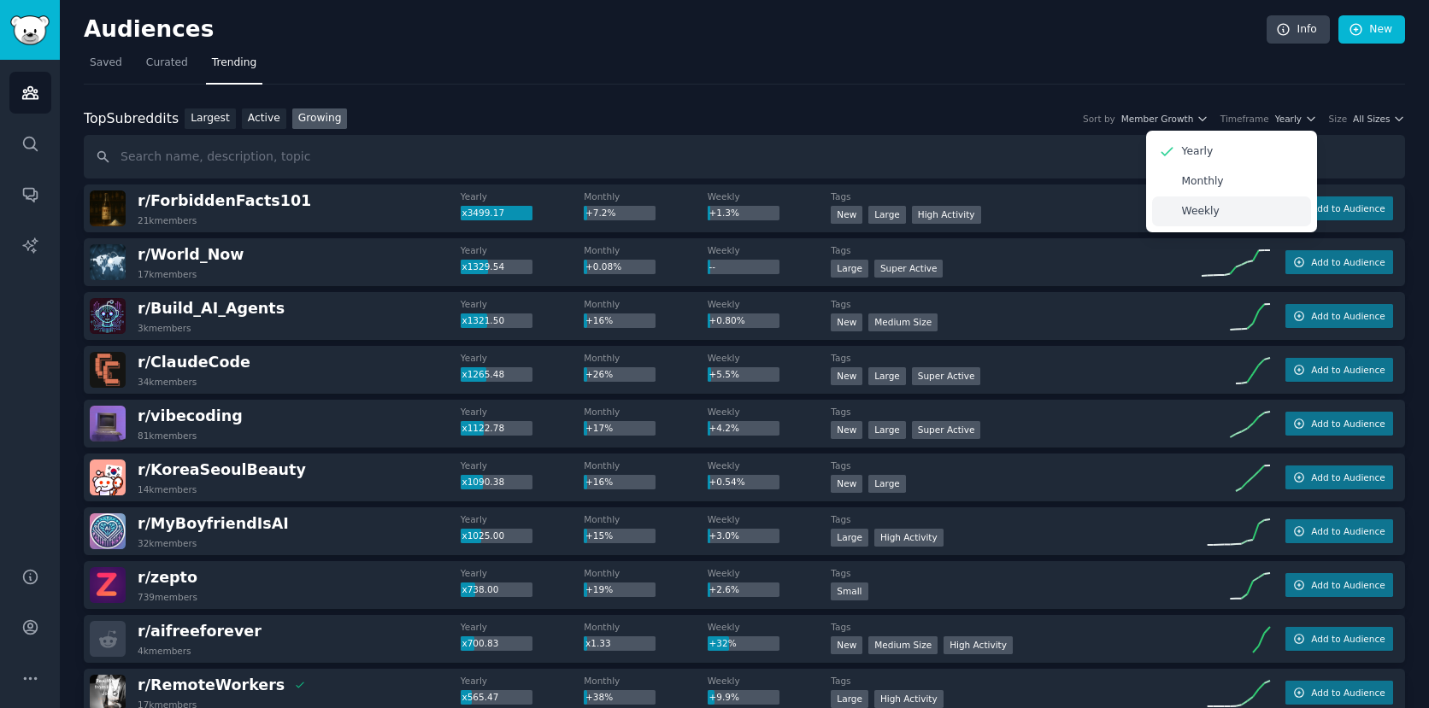
click at [1259, 203] on div "Weekly" at bounding box center [1231, 212] width 159 height 30
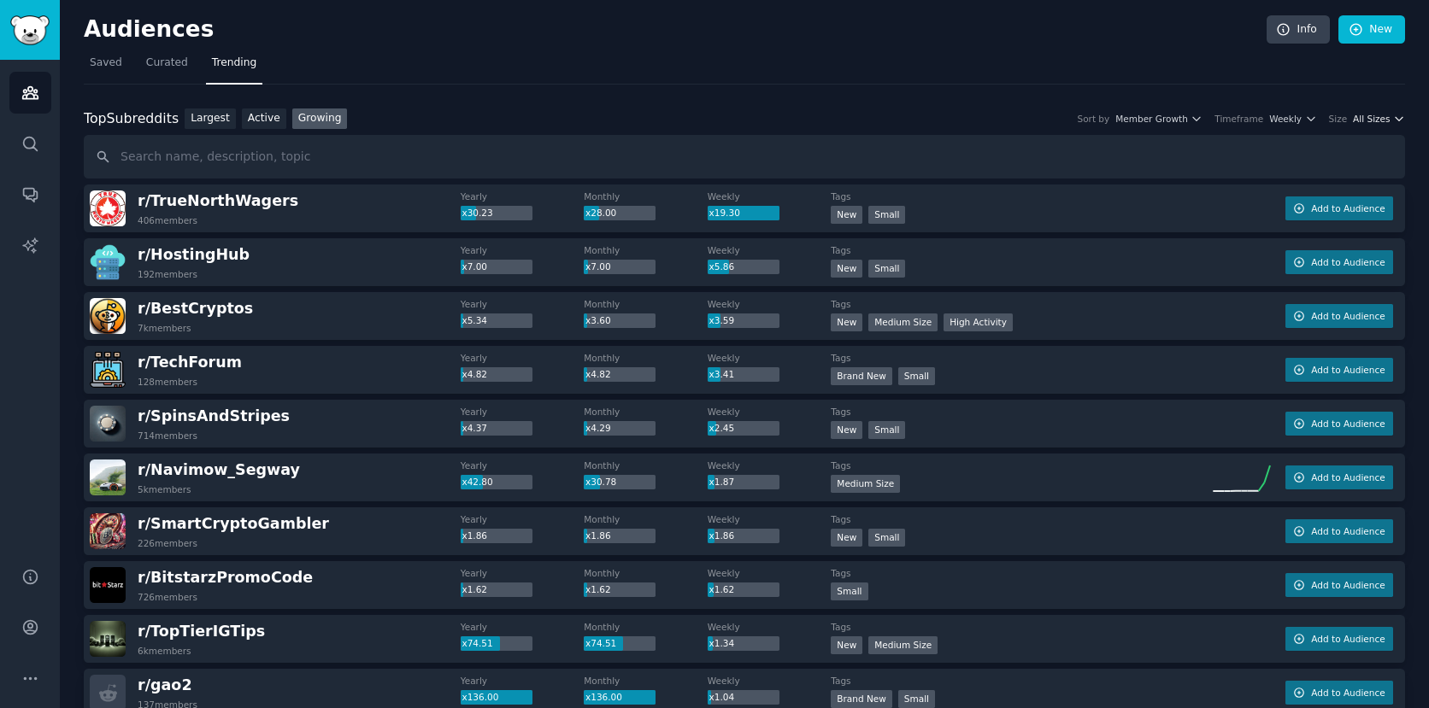
click at [1377, 118] on span "All Sizes" at bounding box center [1371, 119] width 37 height 12
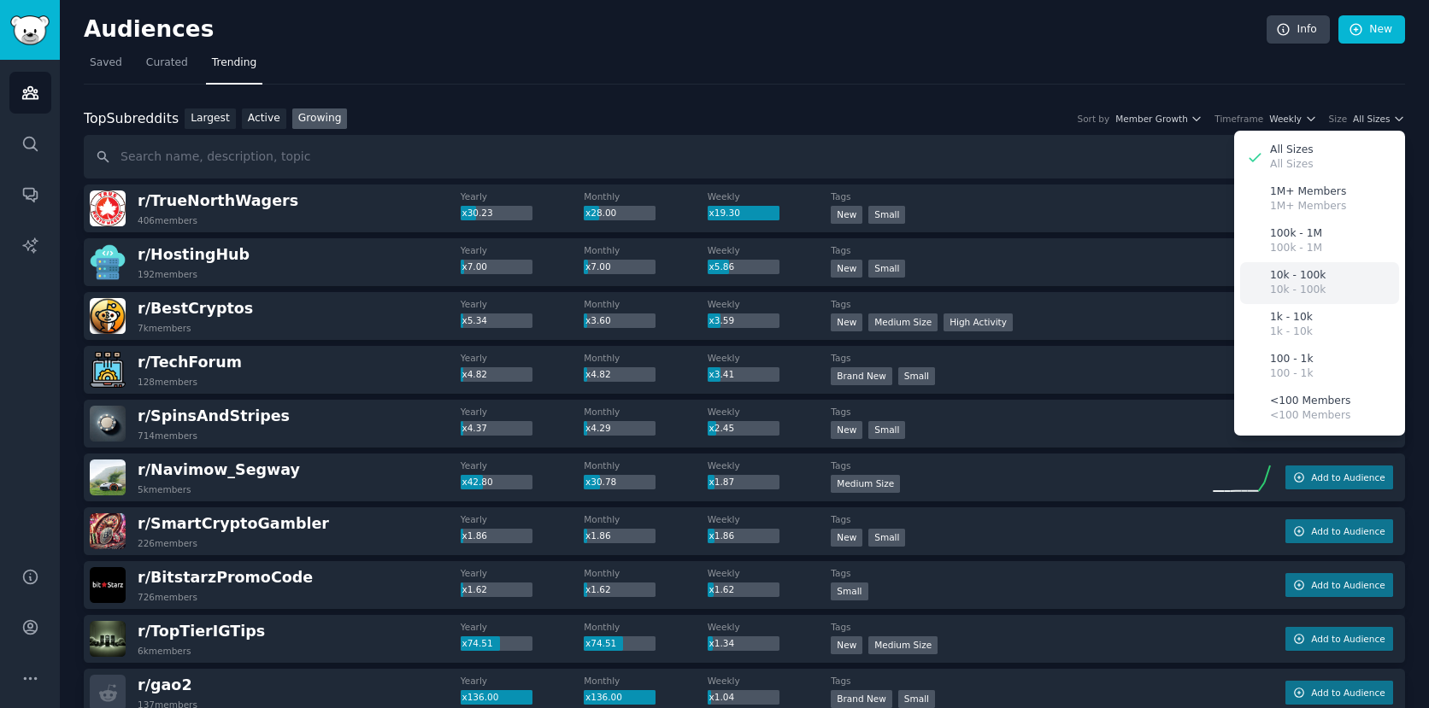
click at [1312, 276] on p "10k - 100k" at bounding box center [1298, 275] width 56 height 15
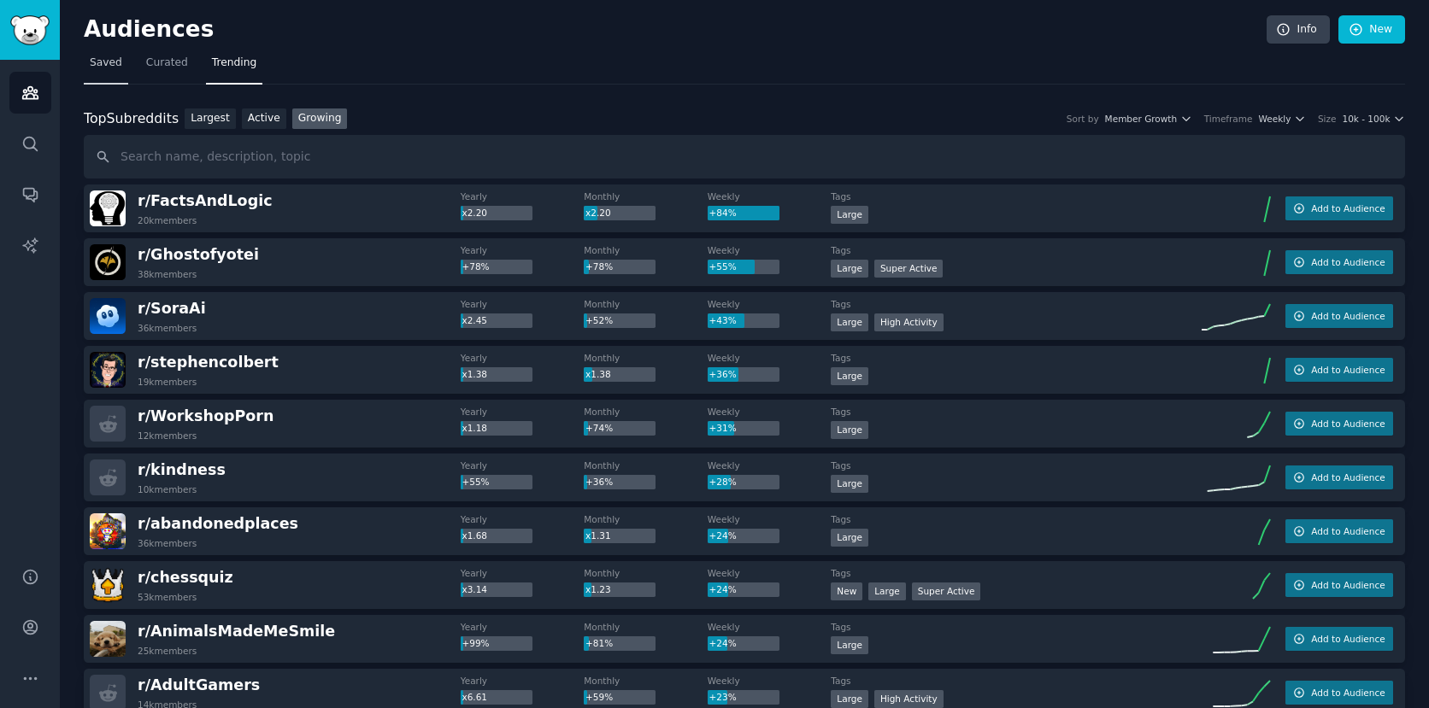
click at [108, 60] on span "Saved" at bounding box center [106, 63] width 32 height 15
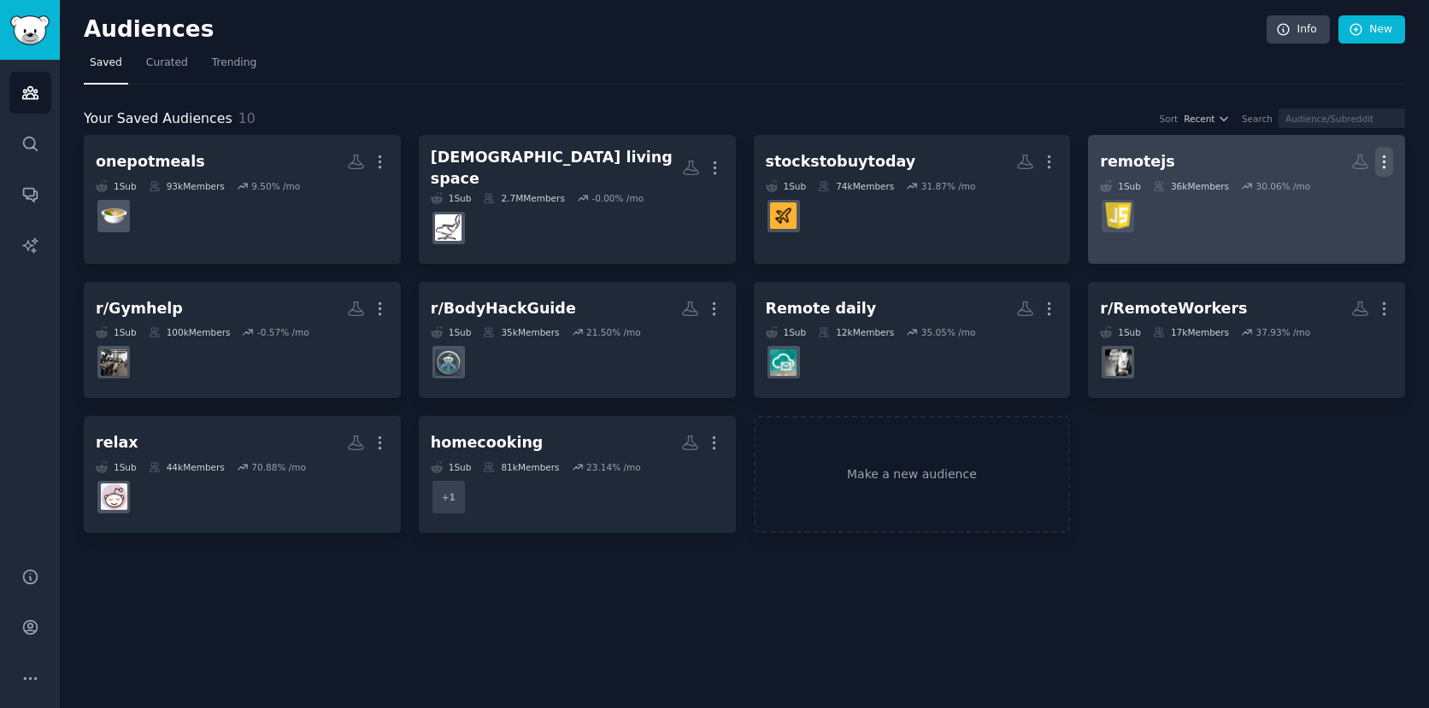
click at [1388, 158] on icon "button" at bounding box center [1384, 162] width 18 height 18
click at [1357, 201] on div "Delete" at bounding box center [1325, 198] width 81 height 36
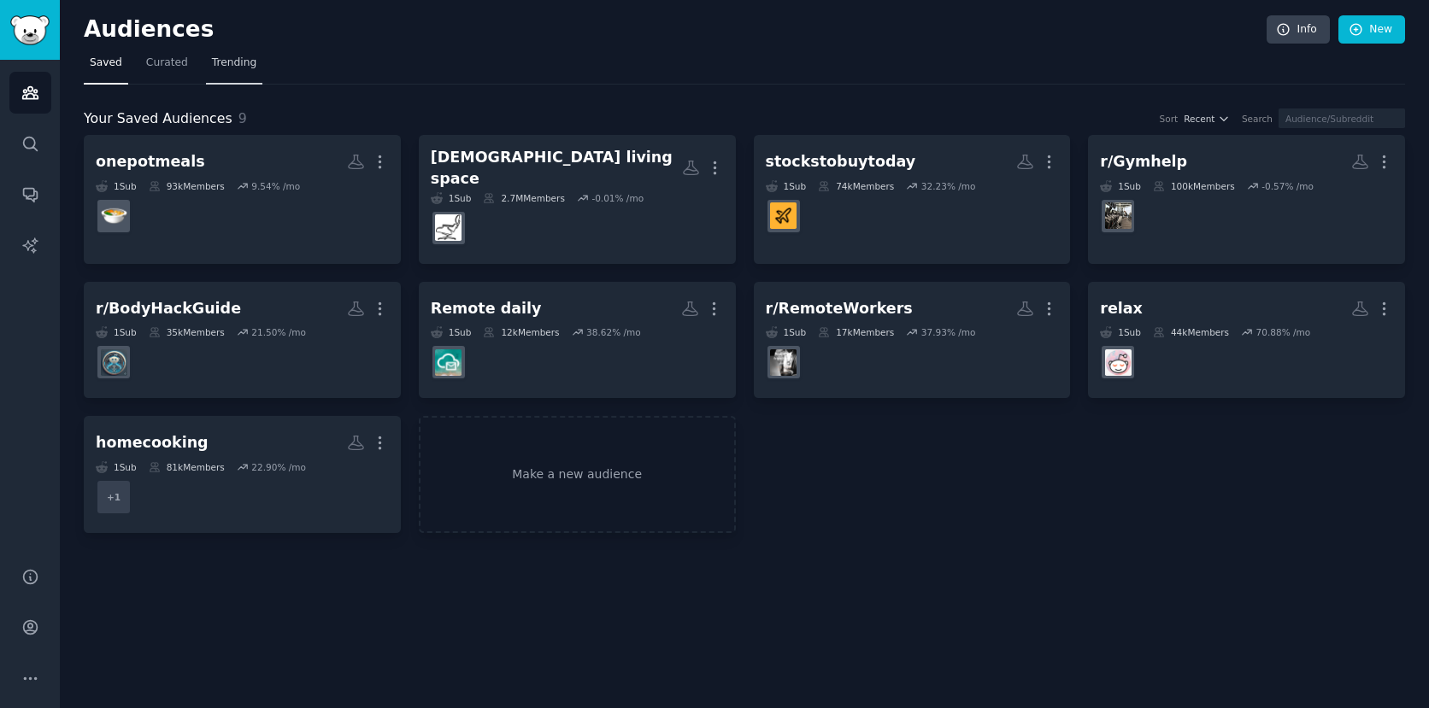
click at [227, 67] on span "Trending" at bounding box center [234, 63] width 44 height 15
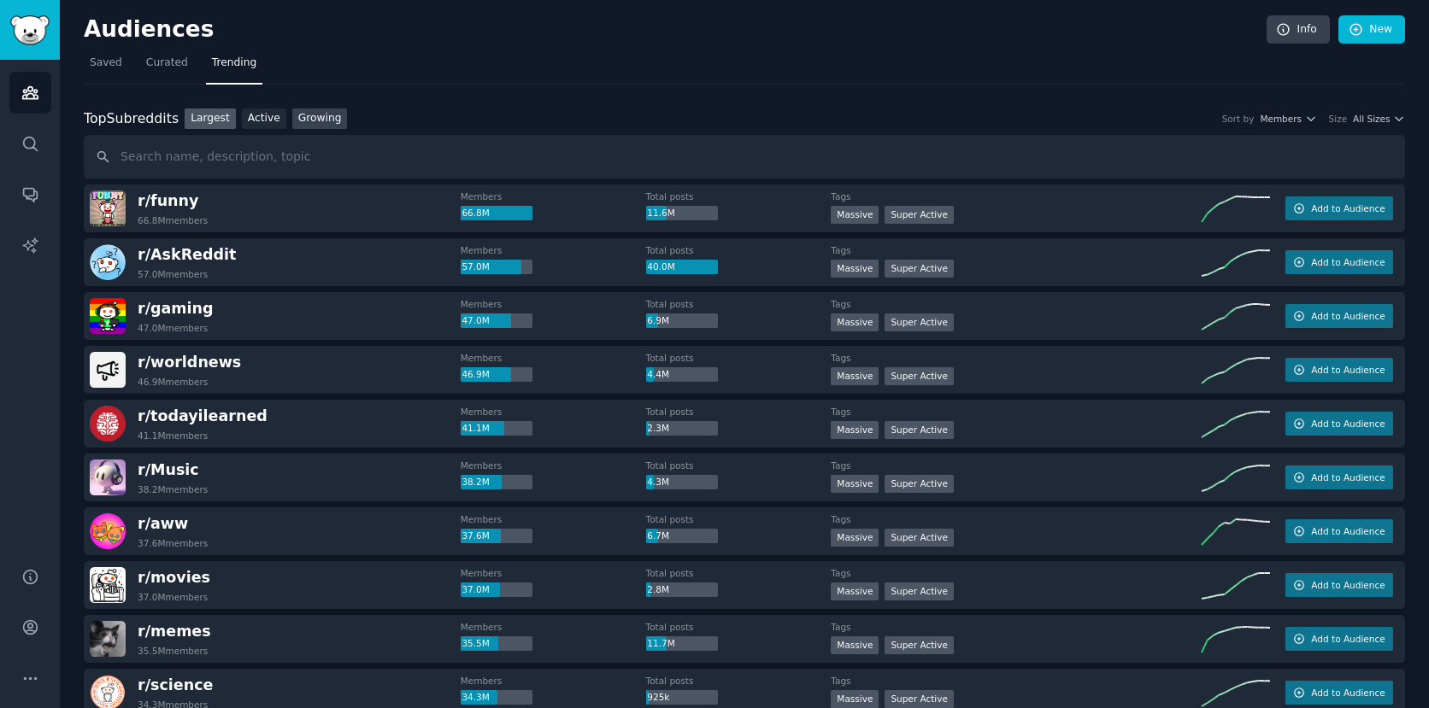
click at [309, 123] on link "Growing" at bounding box center [320, 119] width 56 height 21
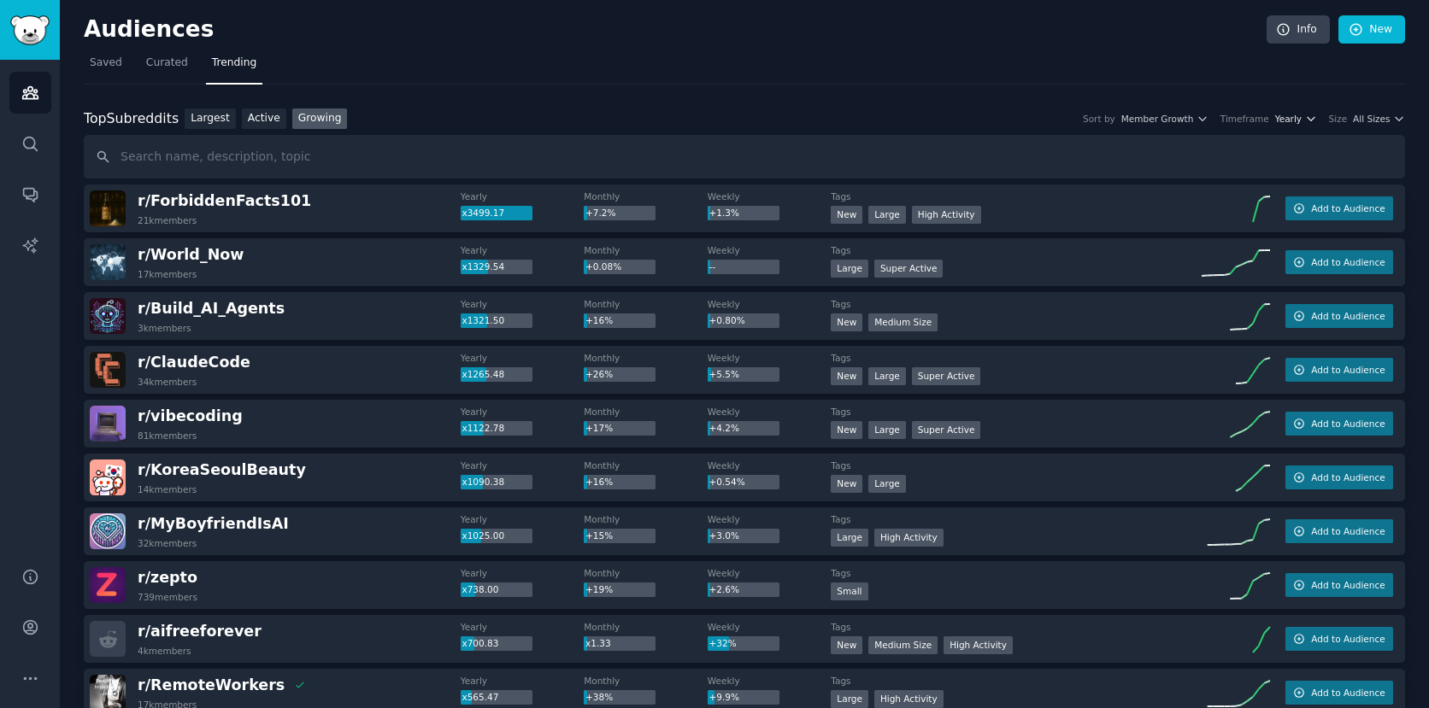
click at [1305, 123] on icon "button" at bounding box center [1311, 119] width 12 height 12
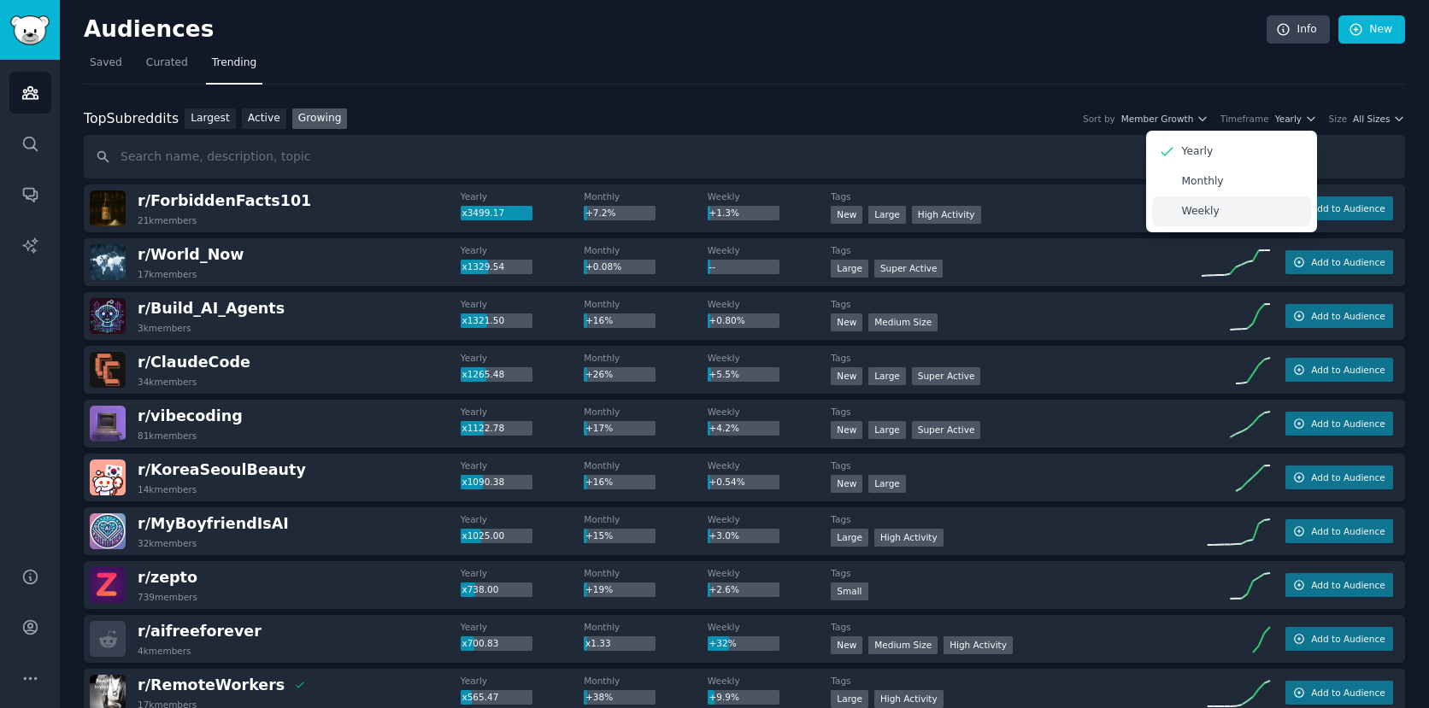
click at [1195, 218] on p "Weekly" at bounding box center [1201, 211] width 38 height 15
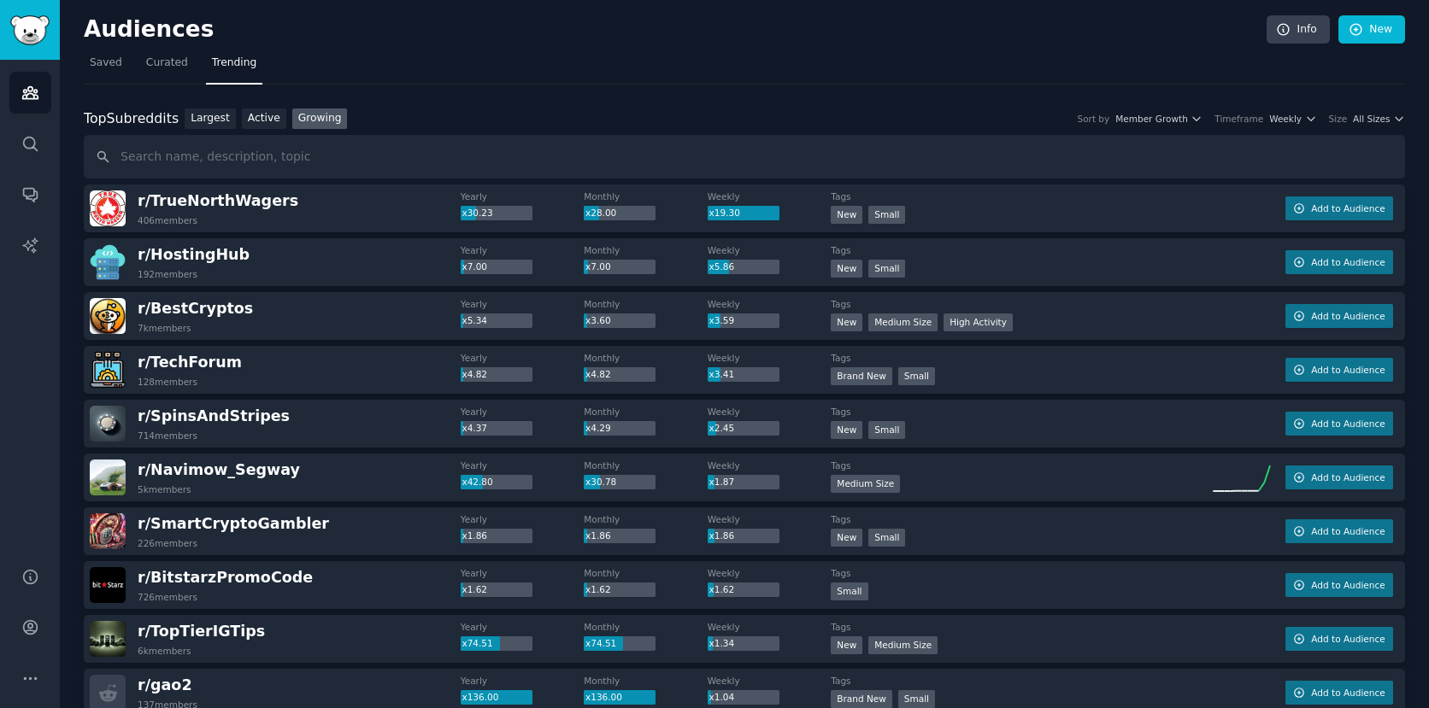
click at [1385, 110] on div "Top Subreddits Top Subreddits Largest Active Growing Sort by Member Growth Time…" at bounding box center [744, 119] width 1321 height 21
click at [1385, 115] on span "All Sizes" at bounding box center [1371, 119] width 37 height 12
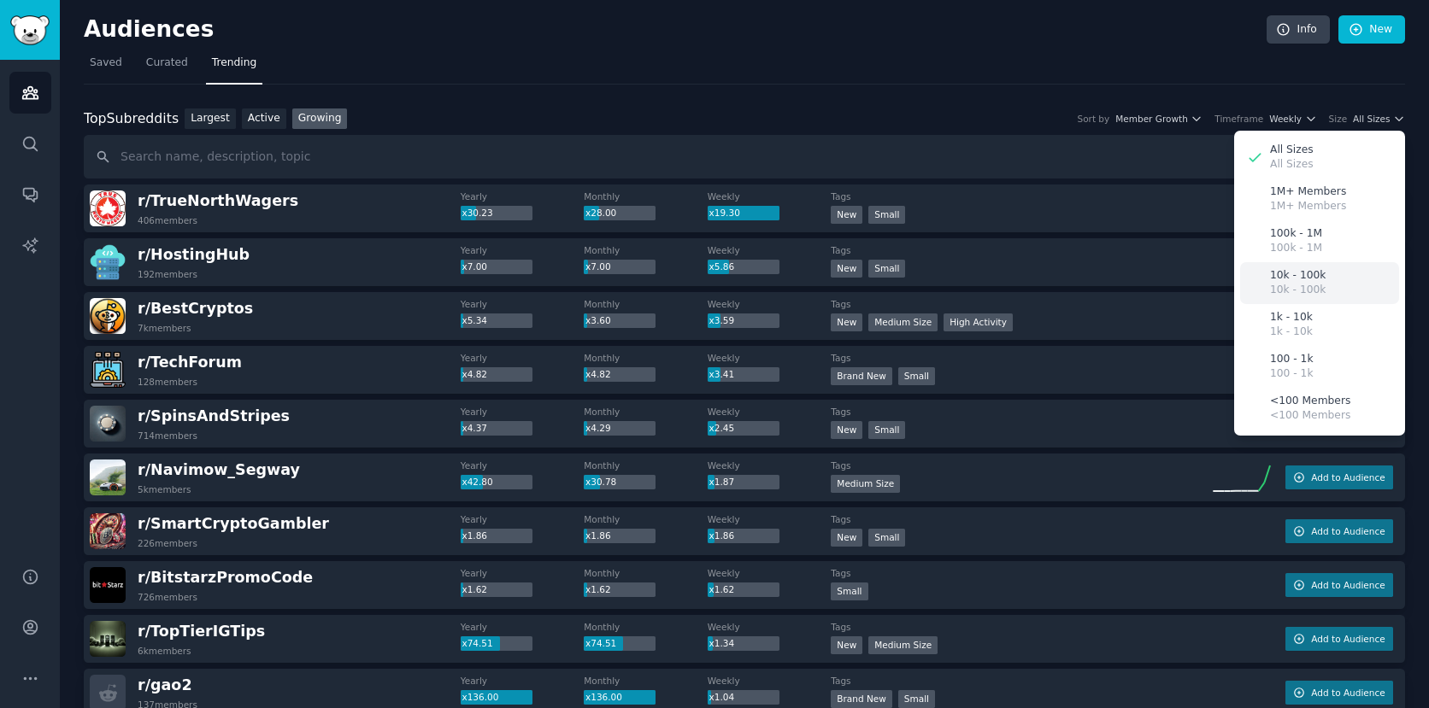
click at [1308, 281] on p "10k - 100k" at bounding box center [1298, 275] width 56 height 15
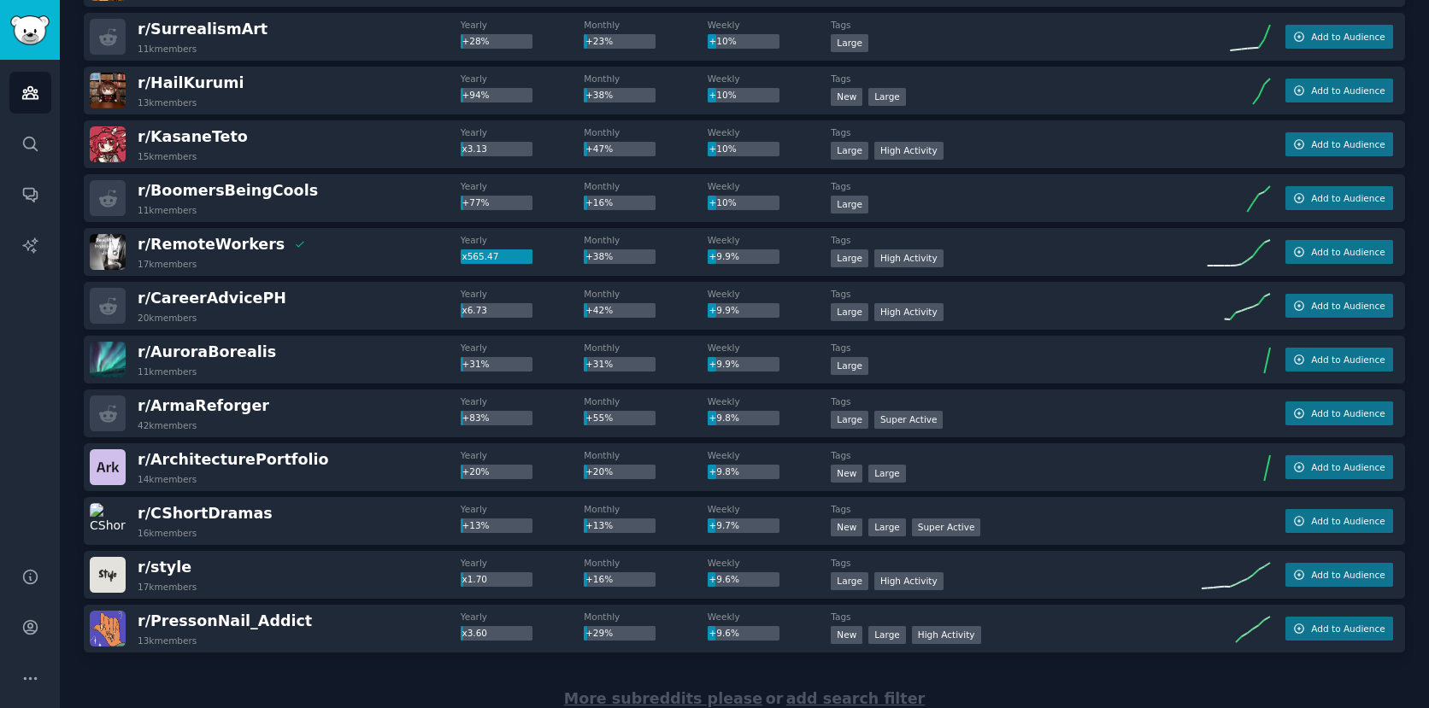
scroll to position [2278, 0]
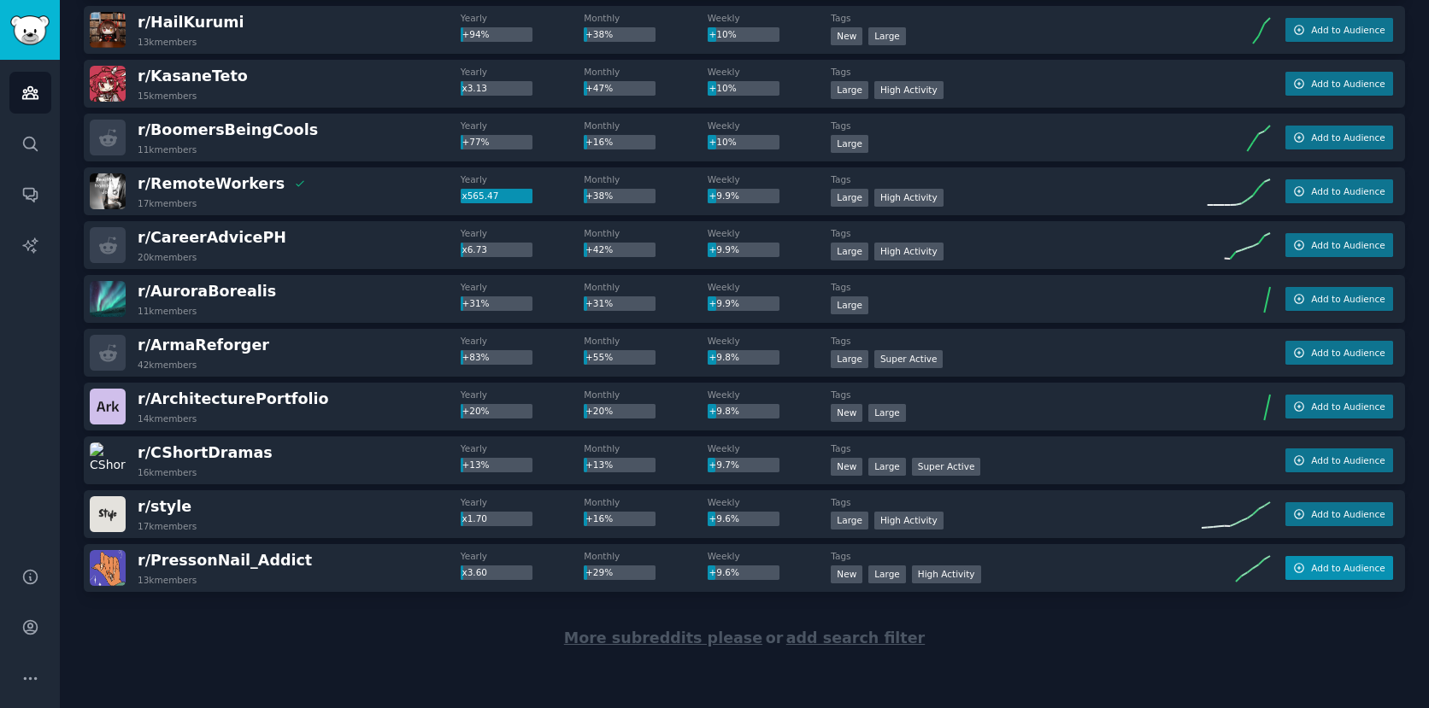
click at [1330, 566] on span "Add to Audience" at bounding box center [1347, 568] width 73 height 12
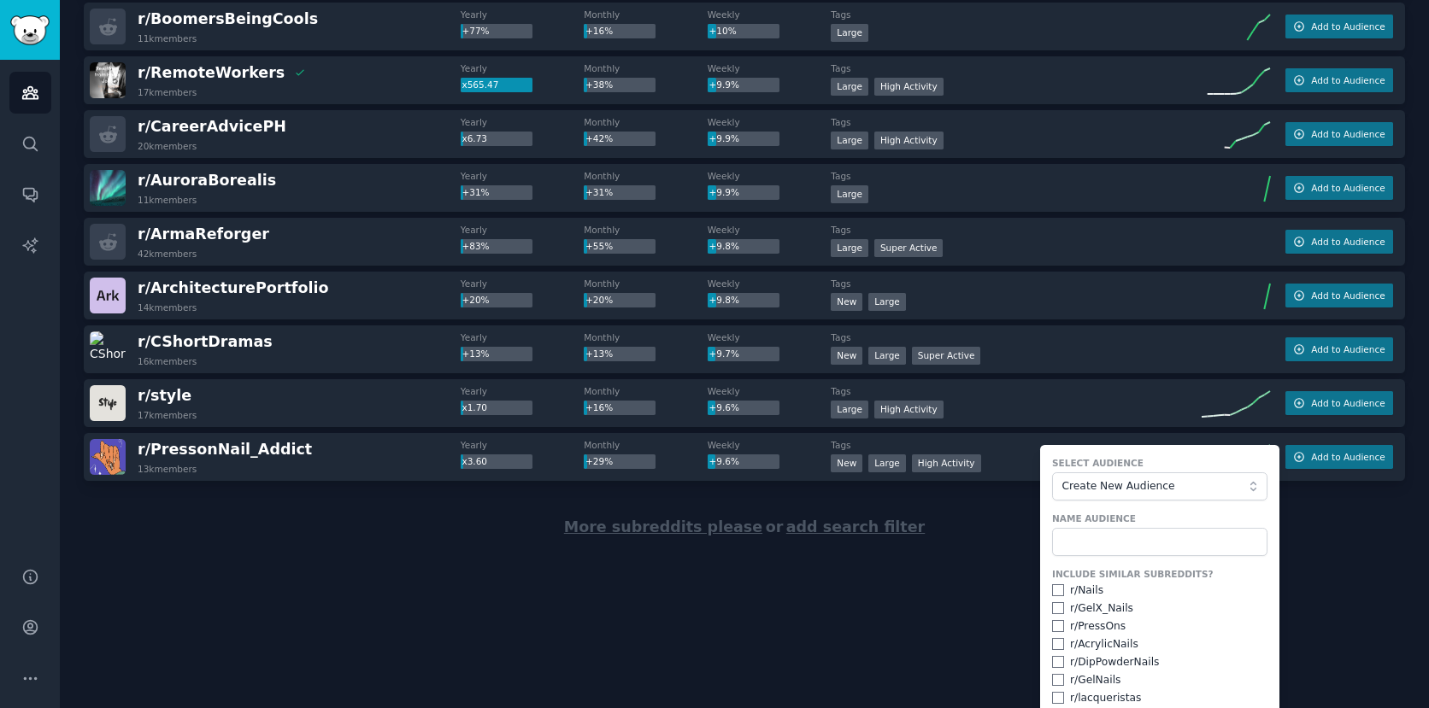
scroll to position [2411, 0]
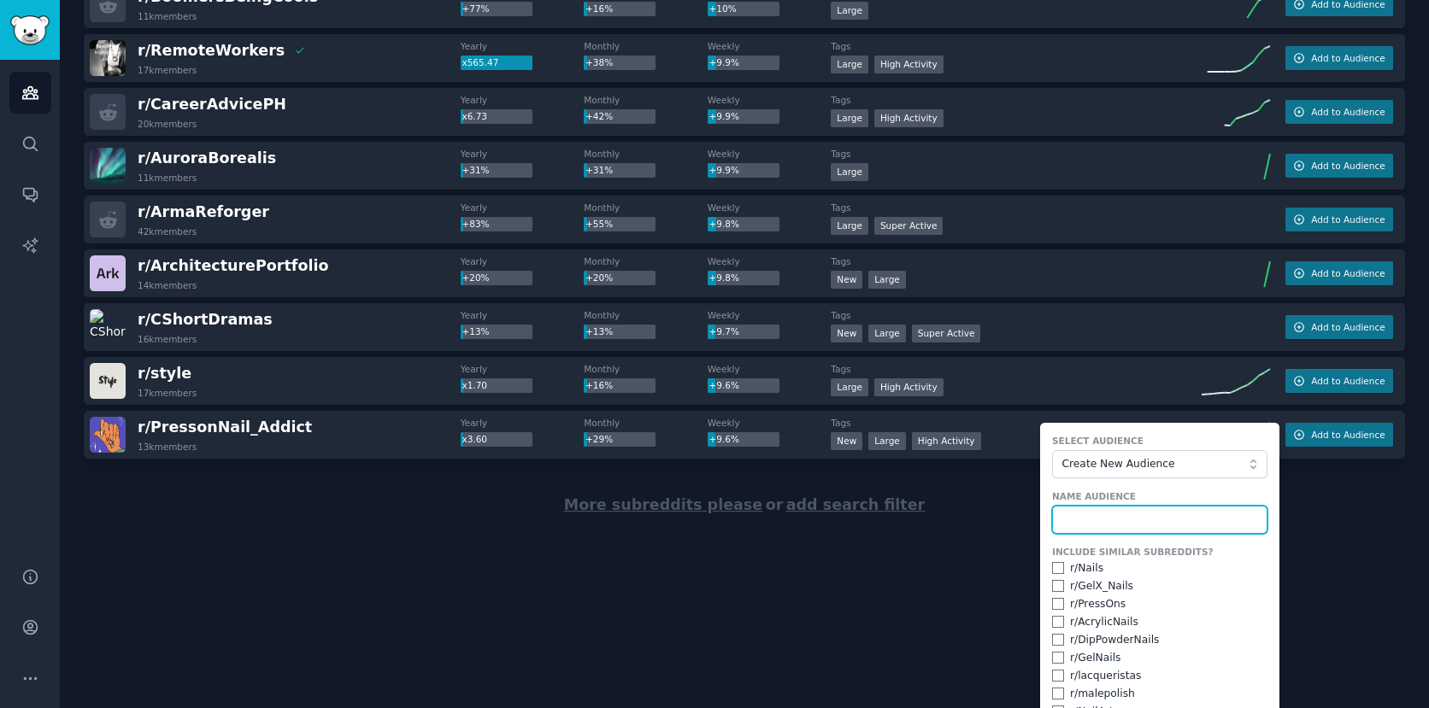
click at [1119, 519] on input "text" at bounding box center [1159, 520] width 215 height 29
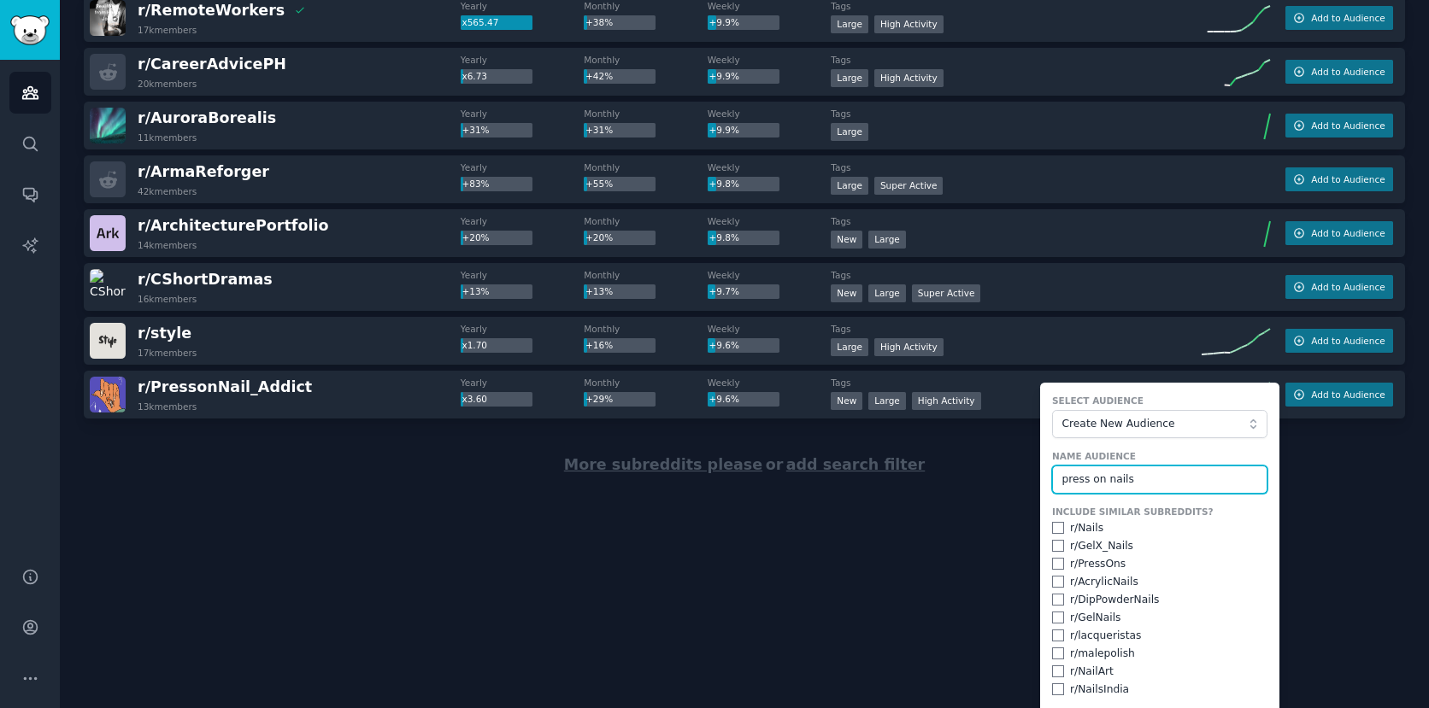
scroll to position [2496, 0]
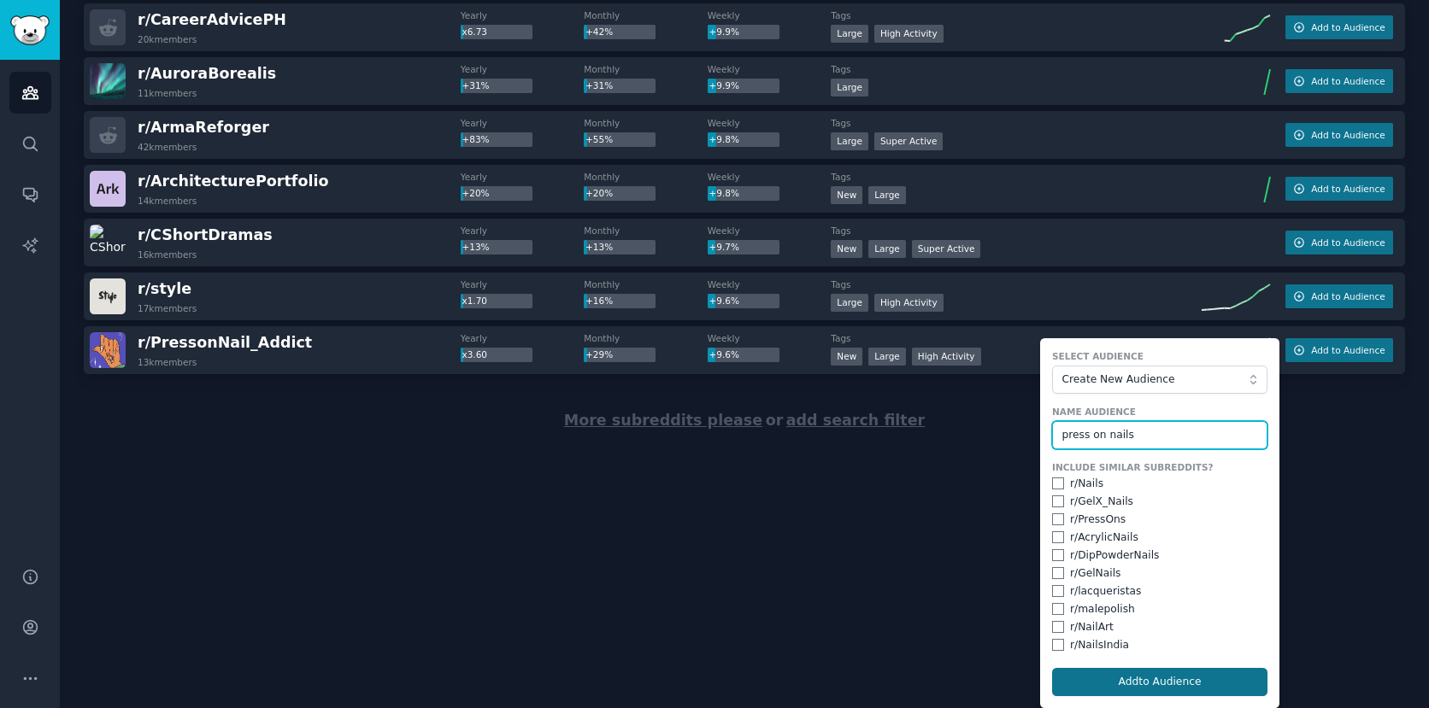
type input "press on nails"
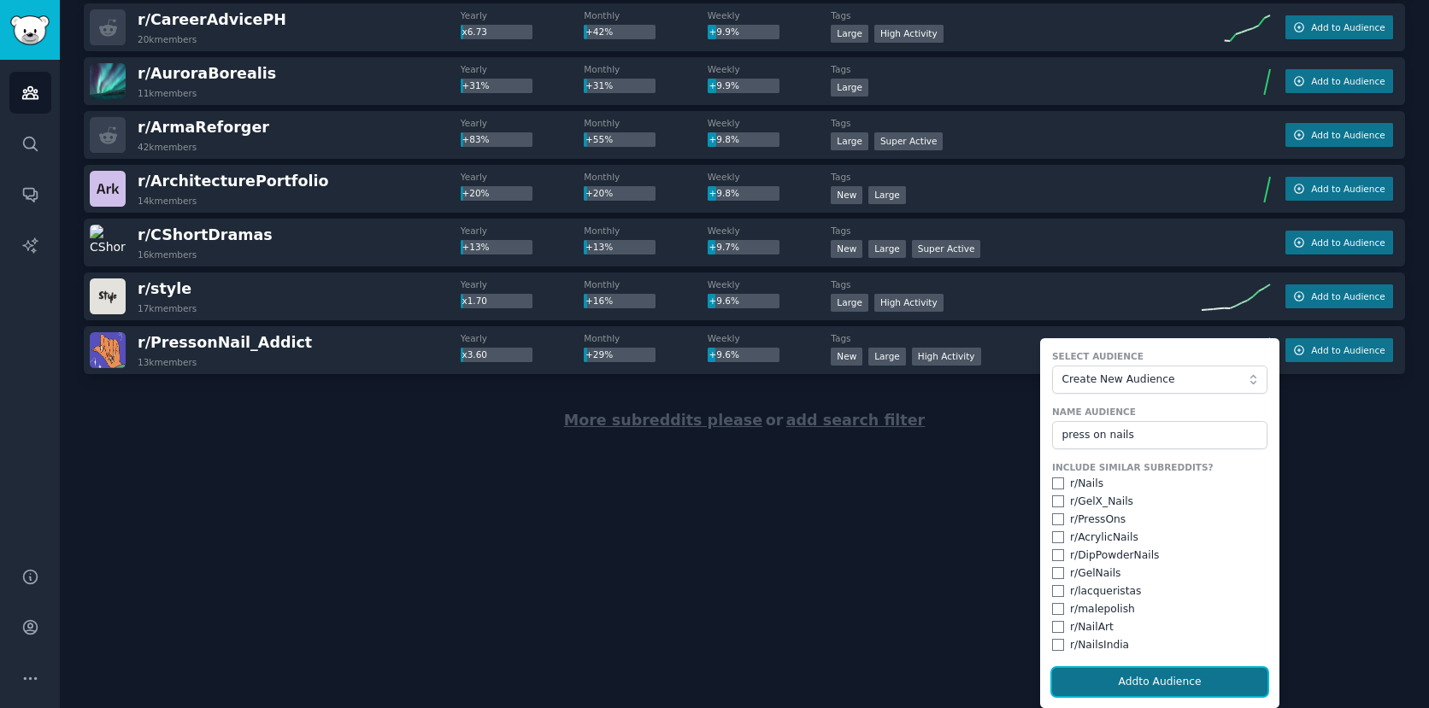
click at [1157, 685] on button "Add to Audience" at bounding box center [1159, 682] width 215 height 29
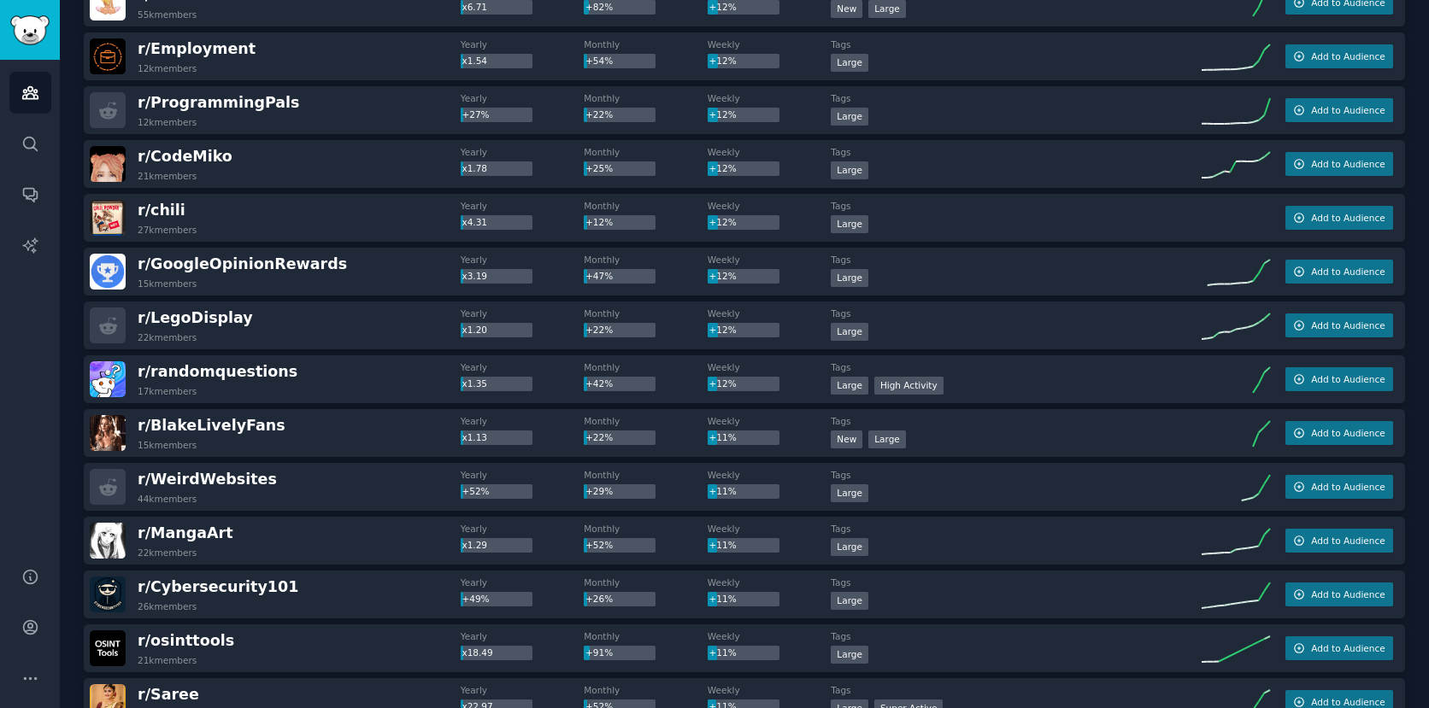
scroll to position [0, 0]
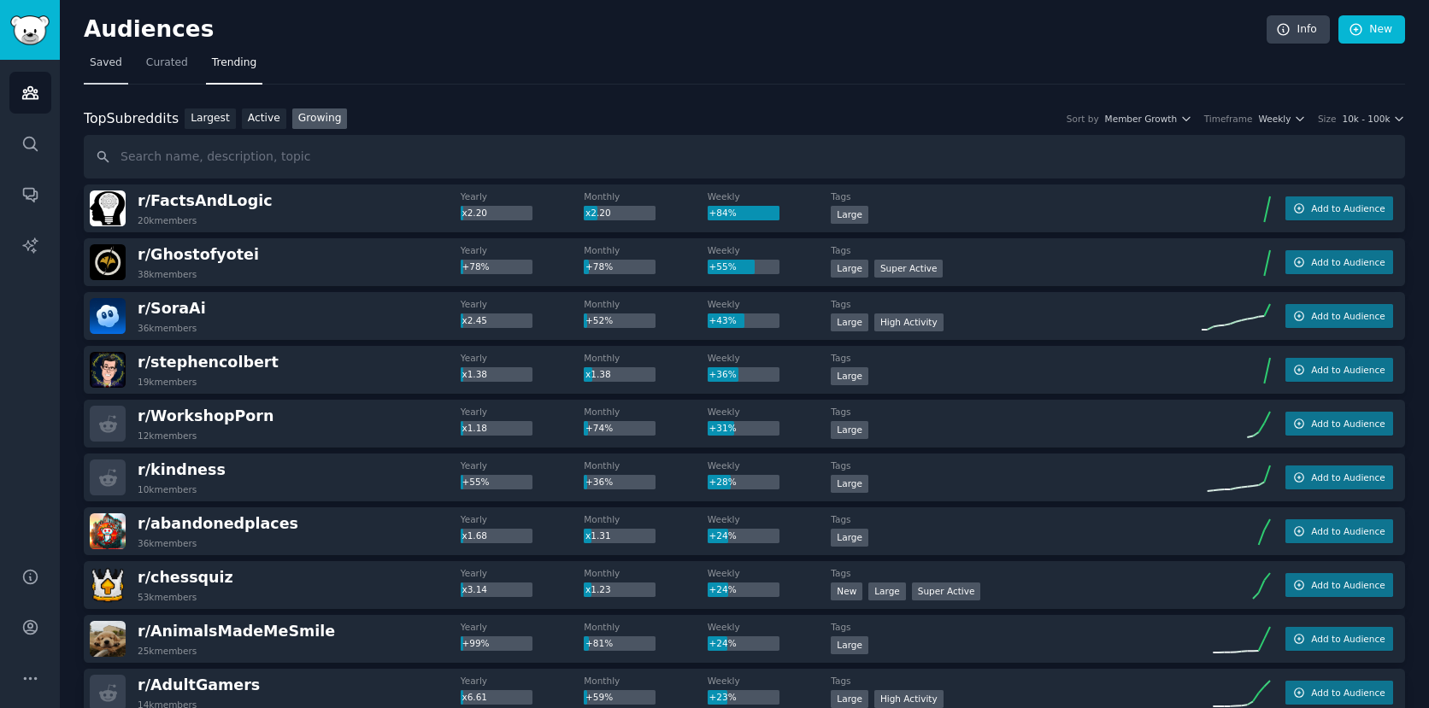
click at [110, 57] on span "Saved" at bounding box center [106, 63] width 32 height 15
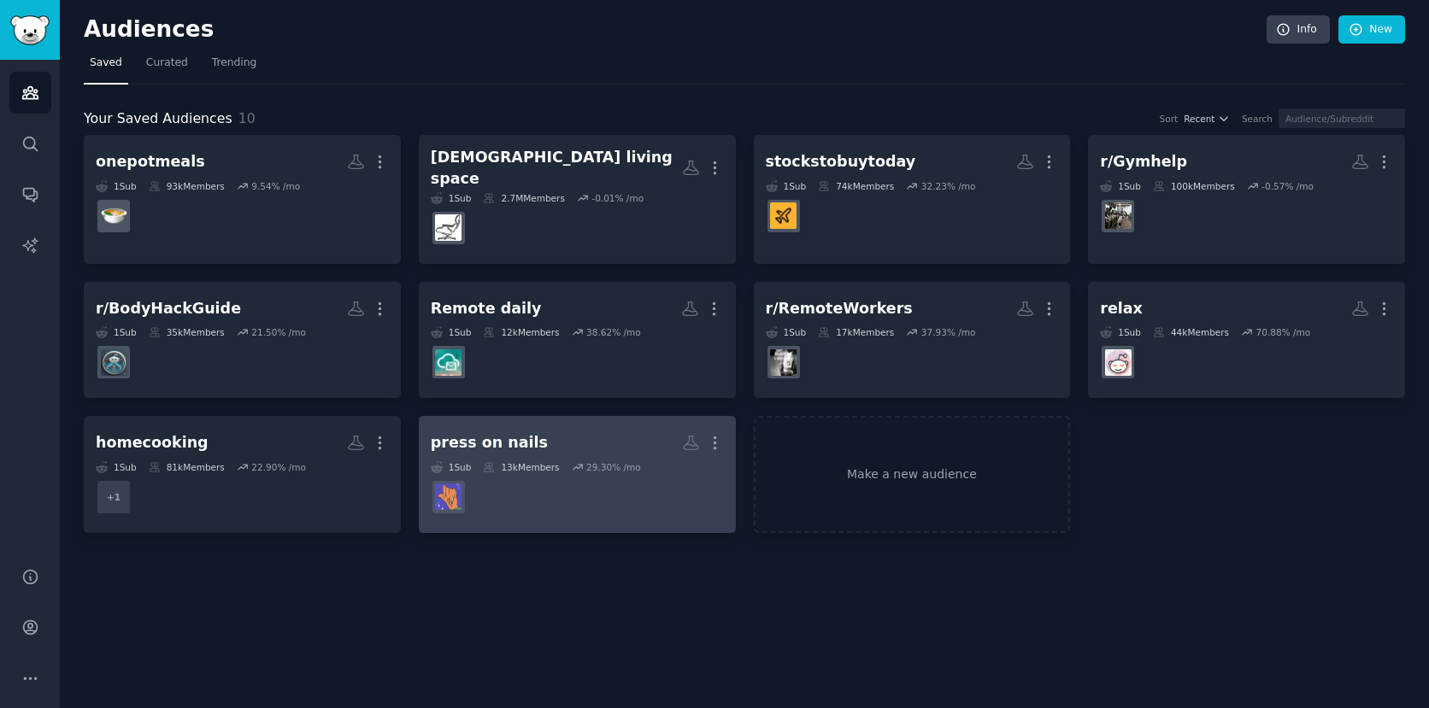
click at [531, 428] on h2 "press on nails More" at bounding box center [577, 443] width 293 height 30
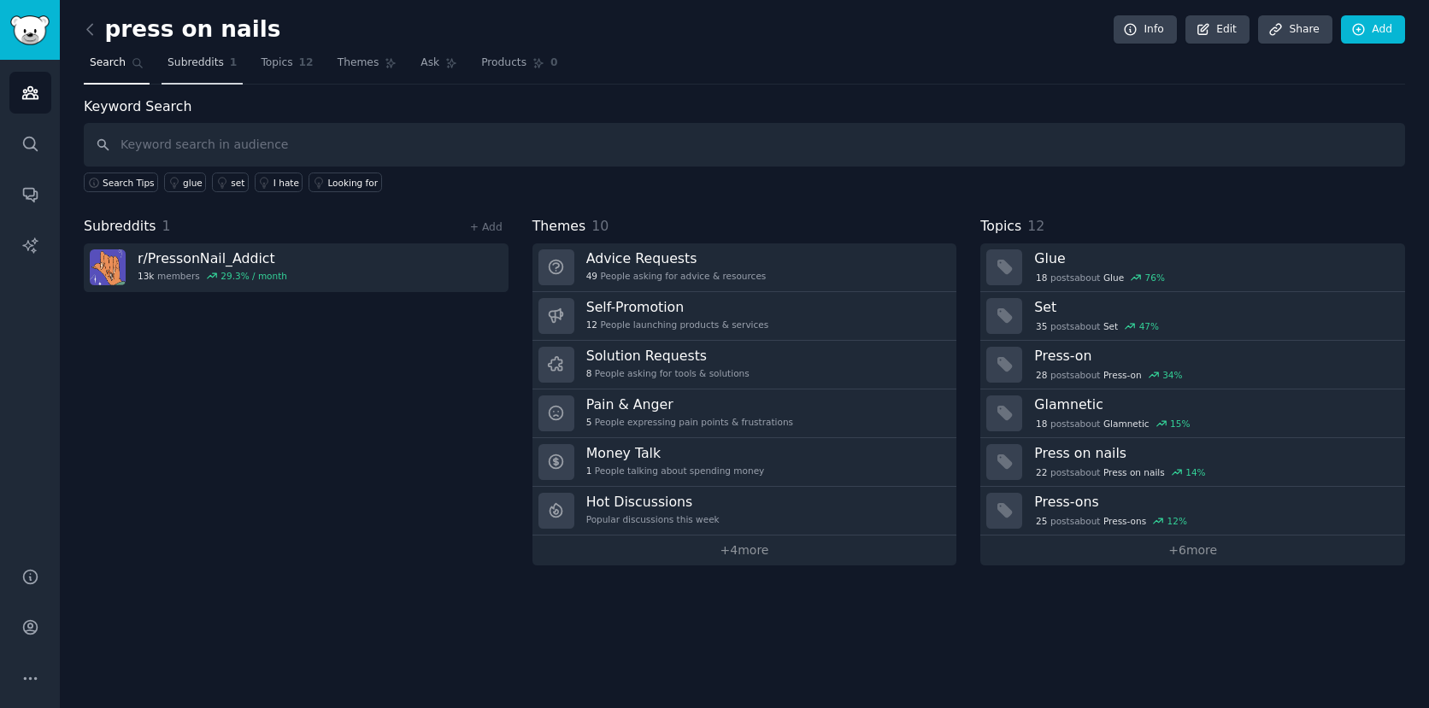
click at [201, 66] on span "Subreddits" at bounding box center [195, 63] width 56 height 15
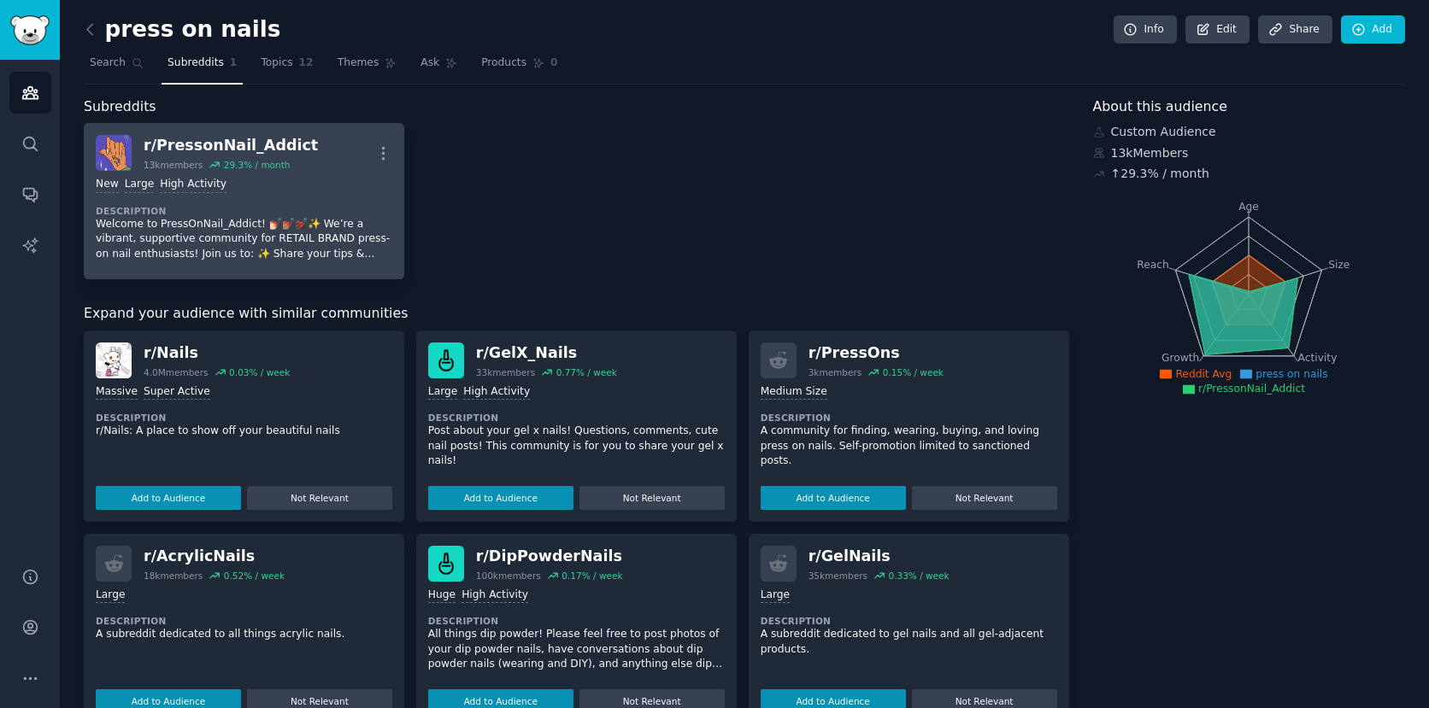
click at [259, 141] on div "r/ PressonNail_Addict" at bounding box center [231, 145] width 174 height 21
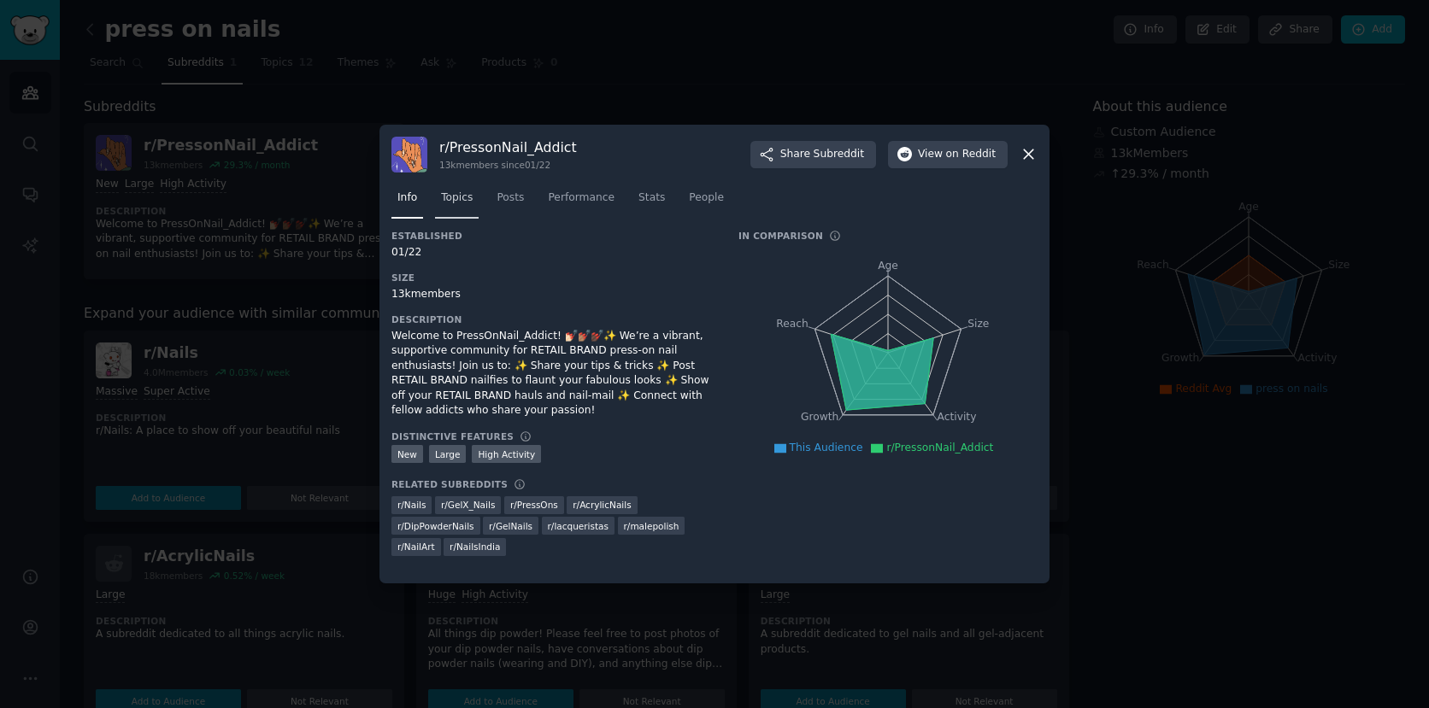
click at [454, 199] on span "Topics" at bounding box center [457, 198] width 32 height 15
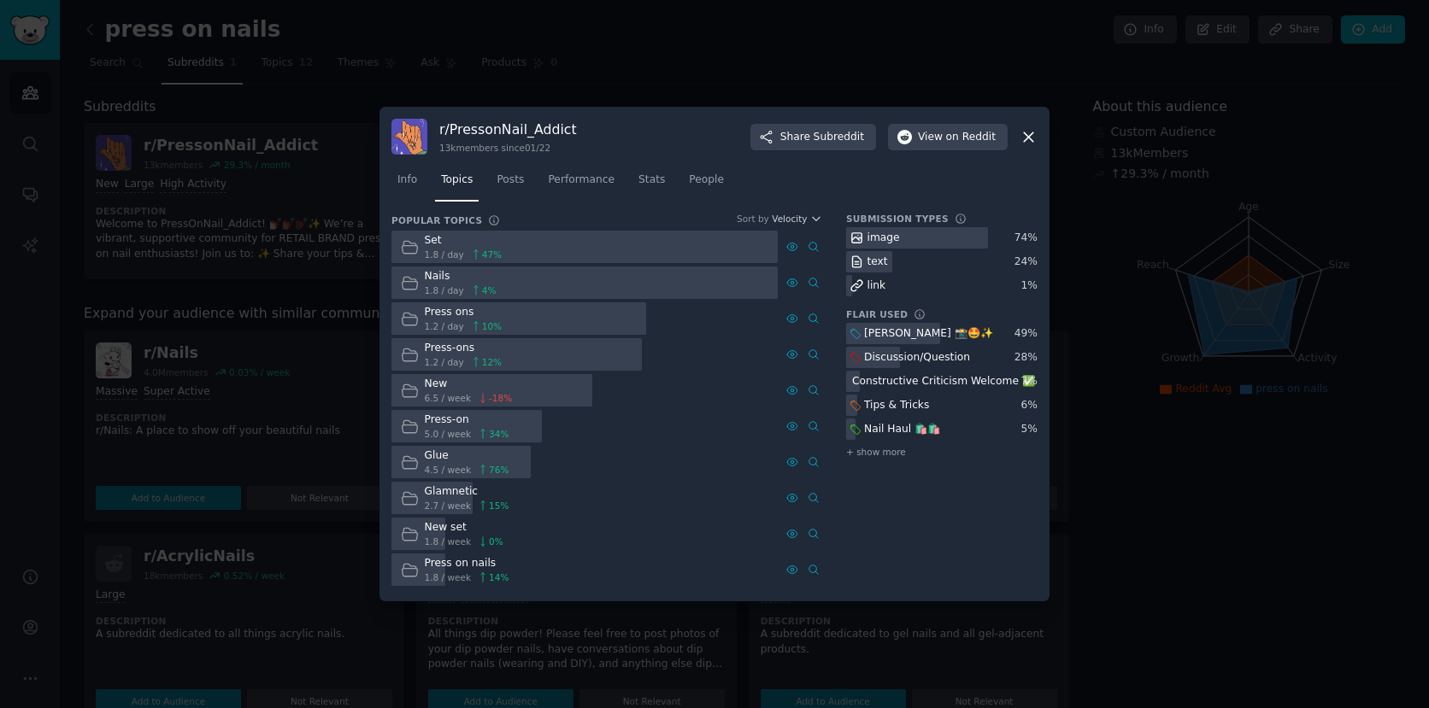
click at [590, 75] on div at bounding box center [714, 354] width 1429 height 708
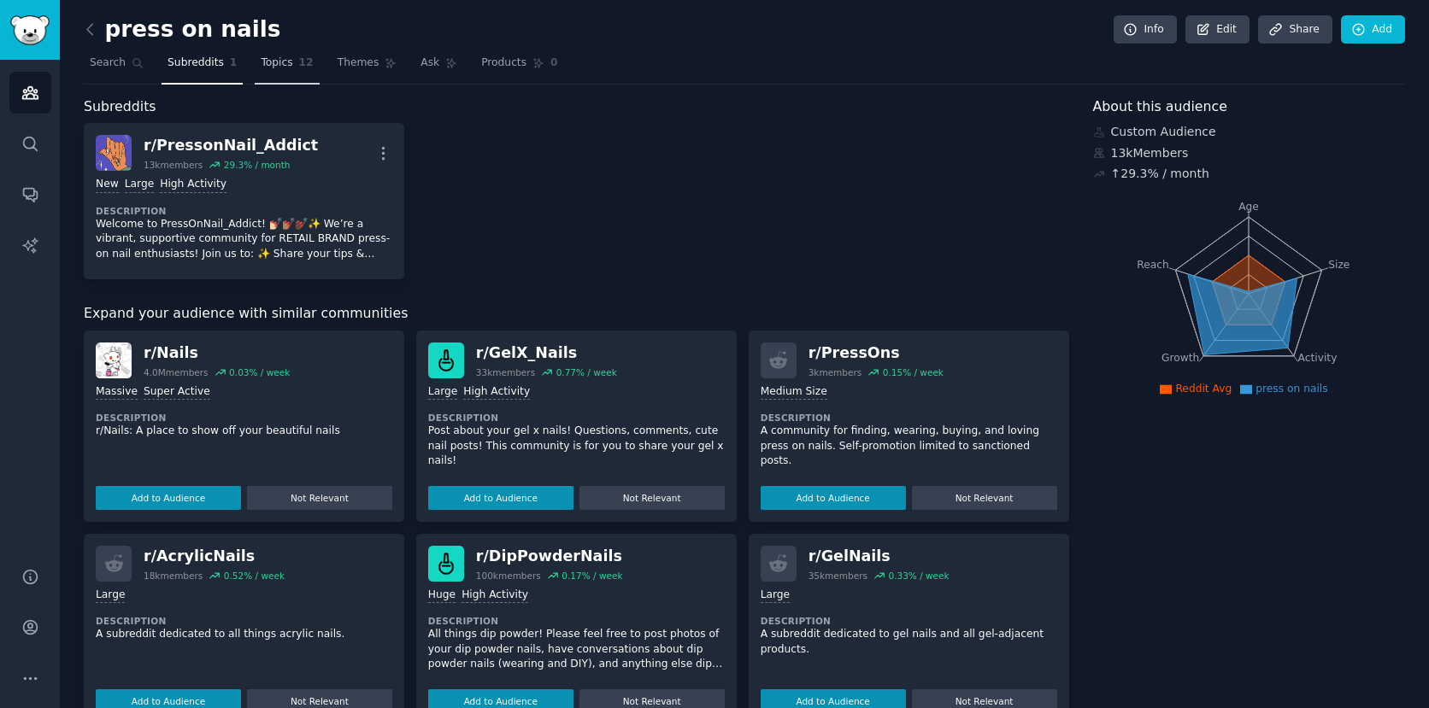
click at [290, 63] on link "Topics 12" at bounding box center [287, 67] width 64 height 35
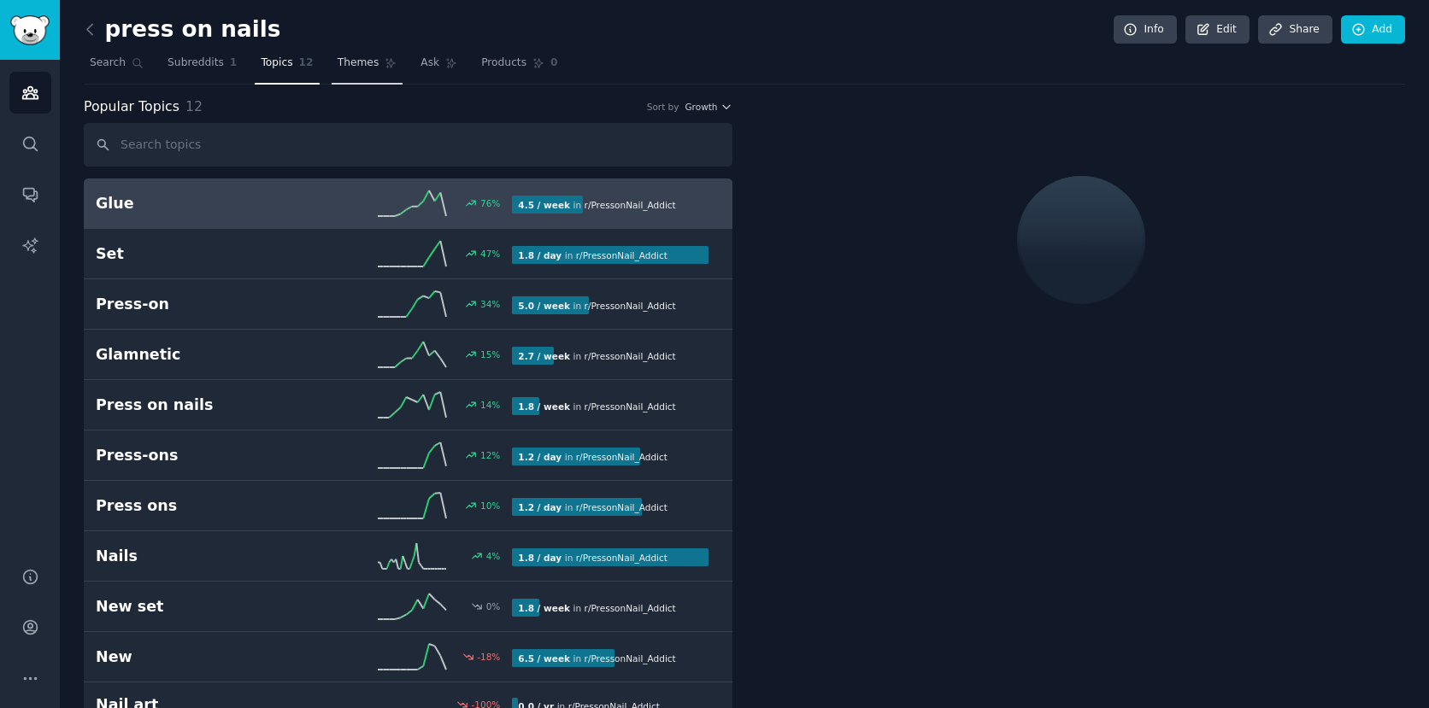
click at [353, 73] on link "Themes" at bounding box center [368, 67] width 72 height 35
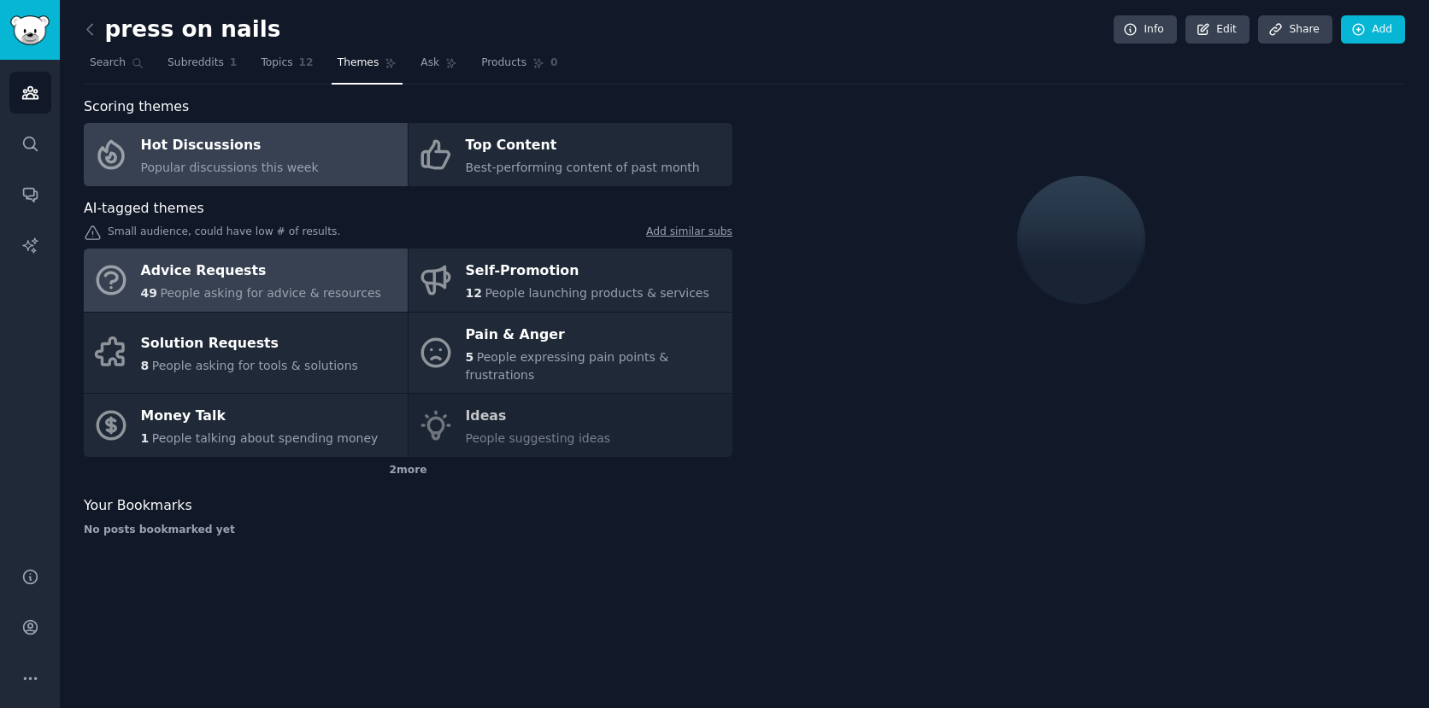
click at [220, 145] on div "Hot Discussions" at bounding box center [230, 145] width 178 height 27
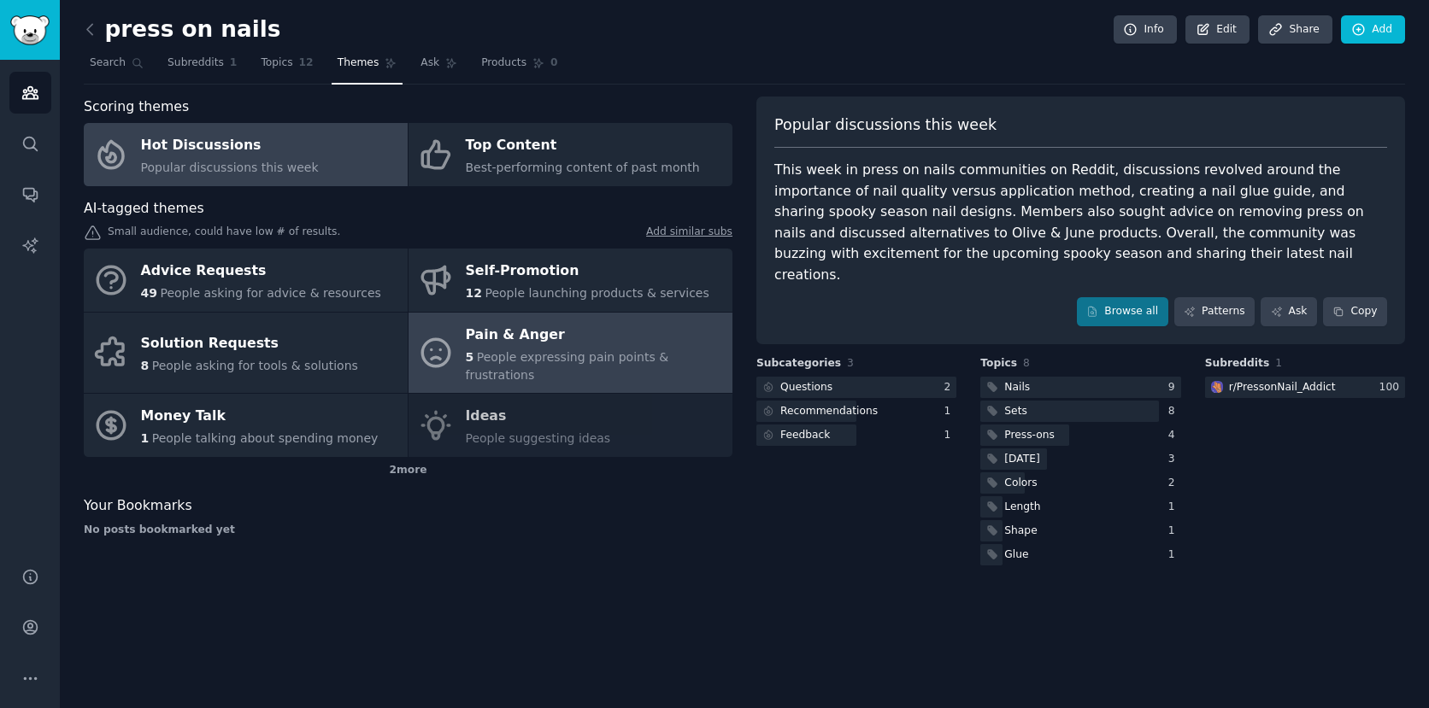
click at [567, 335] on div "Pain & Anger" at bounding box center [595, 334] width 258 height 27
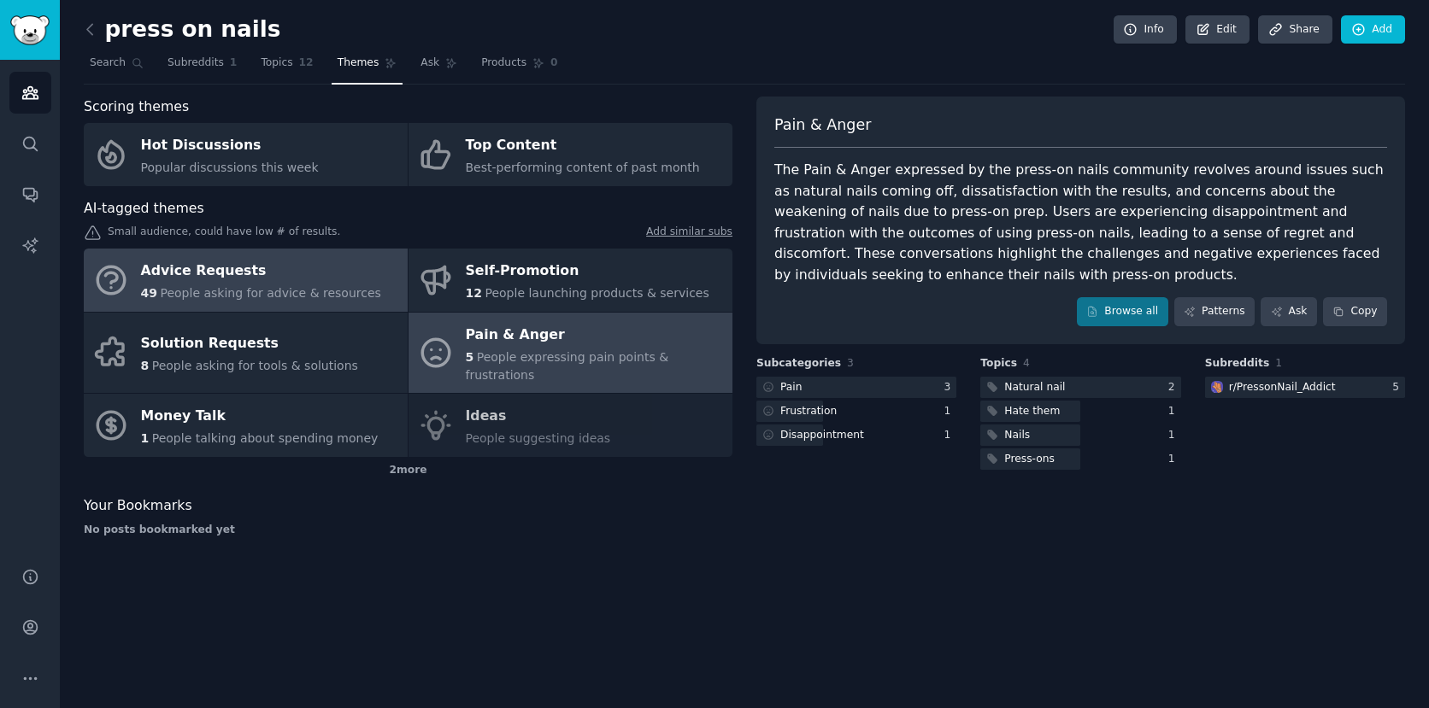
click at [251, 275] on div "Advice Requests" at bounding box center [261, 271] width 240 height 27
